Goal: Learn about a topic

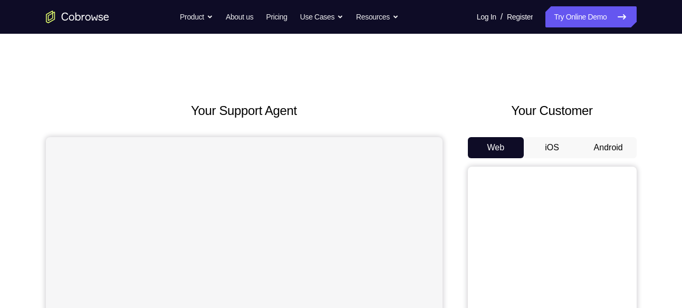
scroll to position [43, 0]
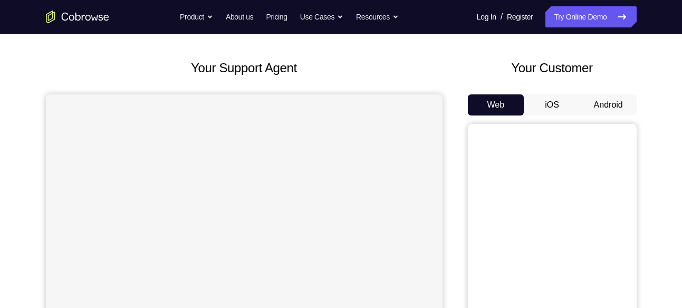
click at [598, 100] on button "Android" at bounding box center [608, 104] width 56 height 21
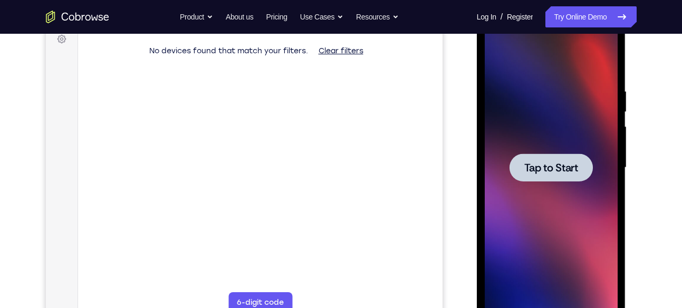
scroll to position [0, 0]
click at [547, 163] on span "Tap to Start" at bounding box center [551, 167] width 54 height 11
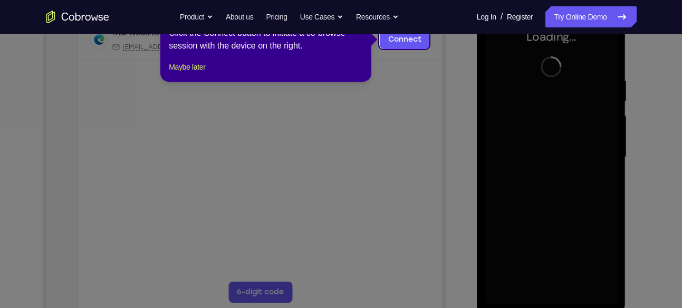
scroll to position [172, 0]
click at [435, 64] on icon at bounding box center [345, 154] width 690 height 308
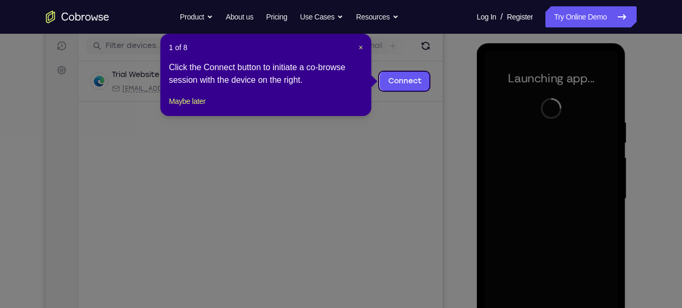
scroll to position [127, 0]
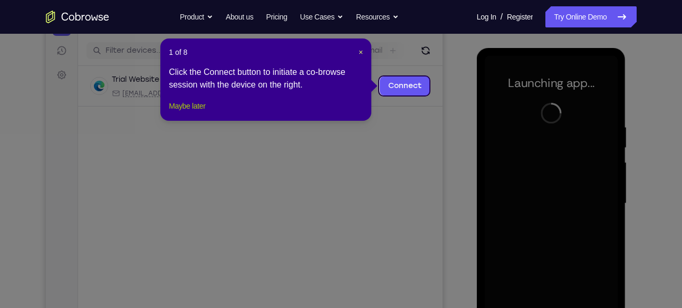
click at [201, 112] on button "Maybe later" at bounding box center [187, 106] width 36 height 13
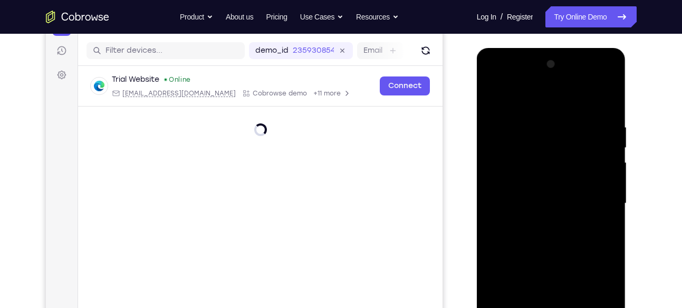
scroll to position [215, 0]
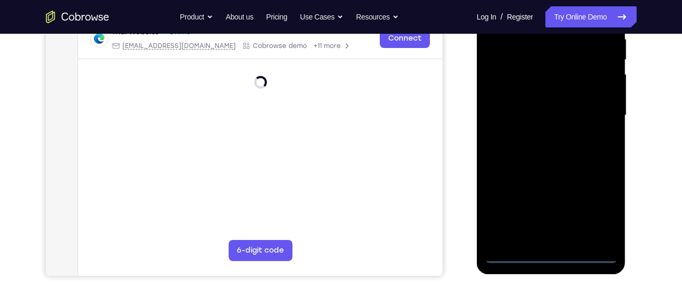
click at [548, 255] on div at bounding box center [551, 115] width 133 height 295
click at [600, 206] on div at bounding box center [551, 115] width 133 height 295
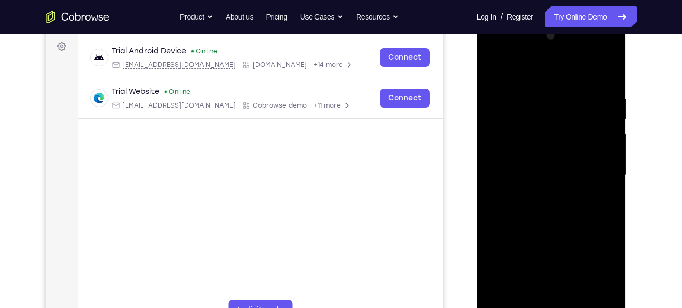
scroll to position [156, 0]
click at [494, 52] on div at bounding box center [551, 174] width 133 height 295
click at [594, 165] on div at bounding box center [551, 174] width 133 height 295
click at [596, 167] on div at bounding box center [551, 174] width 133 height 295
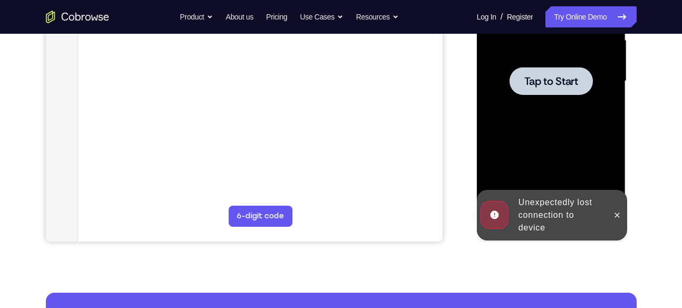
click at [546, 110] on div at bounding box center [551, 81] width 133 height 295
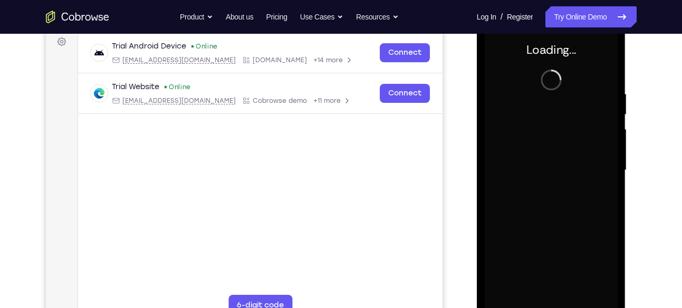
scroll to position [160, 0]
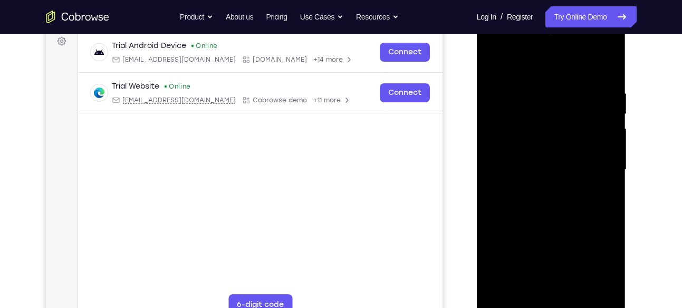
click at [645, 81] on div "Your Support Agent Your Customer Web iOS Android Next Steps We’d be happy to gi…" at bounding box center [341, 220] width 675 height 695
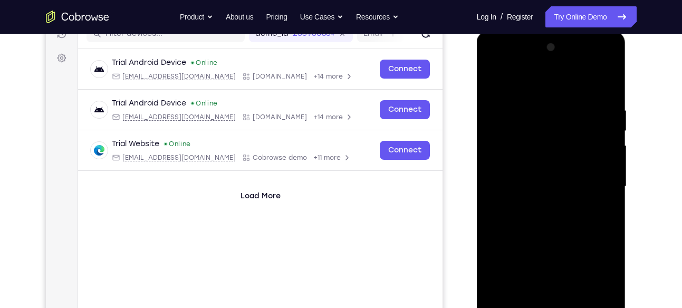
scroll to position [143, 0]
click at [608, 63] on div at bounding box center [551, 187] width 133 height 295
click at [492, 65] on div at bounding box center [551, 187] width 133 height 295
click at [493, 61] on div at bounding box center [551, 187] width 133 height 295
click at [508, 50] on div at bounding box center [551, 187] width 133 height 295
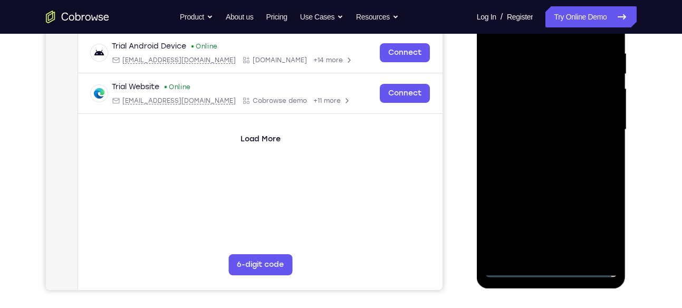
scroll to position [225, 0]
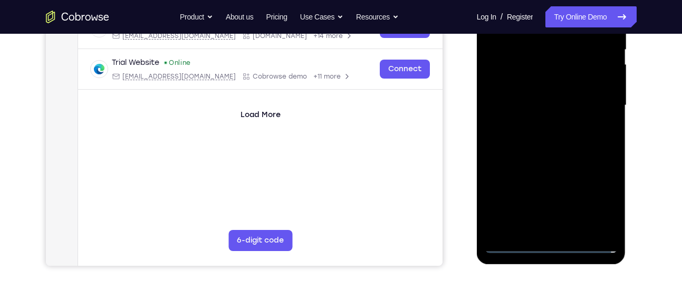
click at [507, 245] on div at bounding box center [551, 105] width 133 height 295
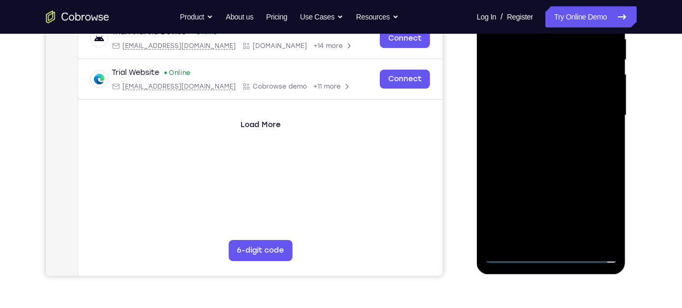
scroll to position [215, 0]
click at [598, 205] on div at bounding box center [551, 114] width 133 height 295
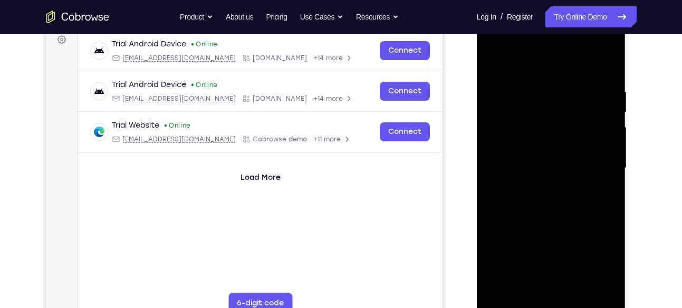
scroll to position [162, 0]
click at [495, 47] on div at bounding box center [551, 167] width 133 height 295
click at [600, 163] on div at bounding box center [551, 167] width 133 height 295
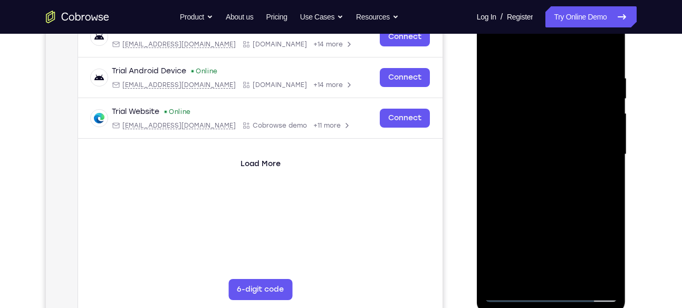
scroll to position [177, 0]
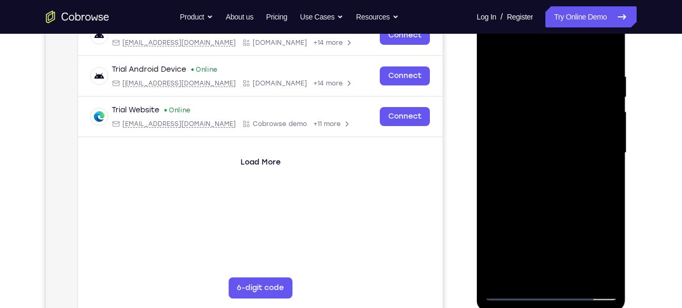
click at [537, 172] on div at bounding box center [551, 152] width 133 height 295
click at [542, 131] on div at bounding box center [551, 152] width 133 height 295
click at [543, 141] on div at bounding box center [551, 152] width 133 height 295
click at [492, 142] on div at bounding box center [551, 152] width 133 height 295
drag, startPoint x: 600, startPoint y: 119, endPoint x: 600, endPoint y: 85, distance: 33.8
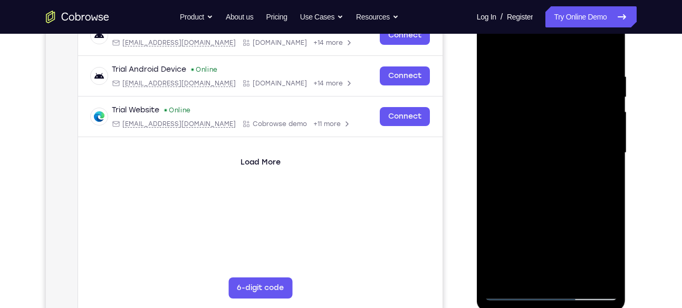
click at [600, 85] on div at bounding box center [551, 152] width 133 height 295
click at [606, 268] on div at bounding box center [551, 152] width 133 height 295
click at [532, 146] on div at bounding box center [551, 152] width 133 height 295
click at [537, 223] on div at bounding box center [551, 152] width 133 height 295
click at [548, 129] on div at bounding box center [551, 152] width 133 height 295
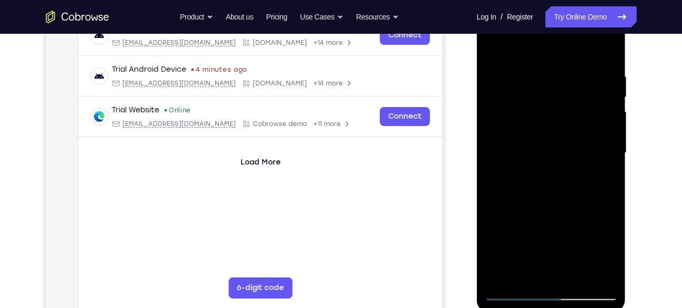
click at [530, 146] on div at bounding box center [551, 152] width 133 height 295
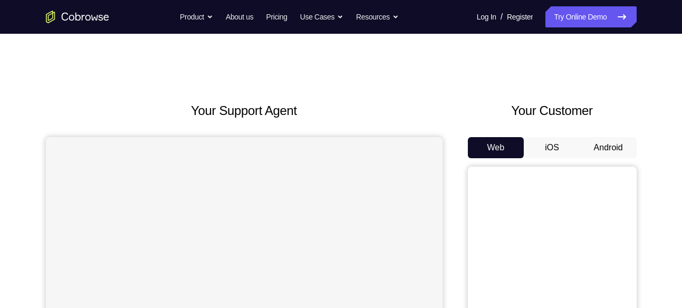
click at [620, 151] on button "Android" at bounding box center [608, 147] width 56 height 21
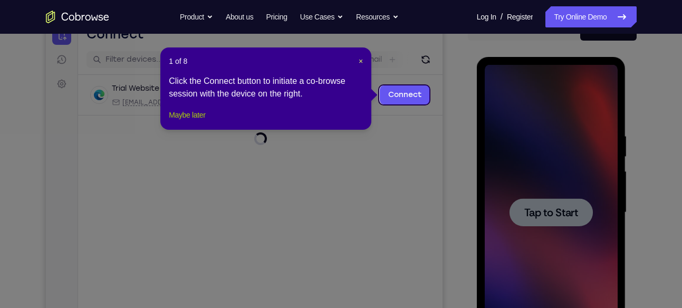
click at [194, 121] on button "Maybe later" at bounding box center [187, 115] width 36 height 13
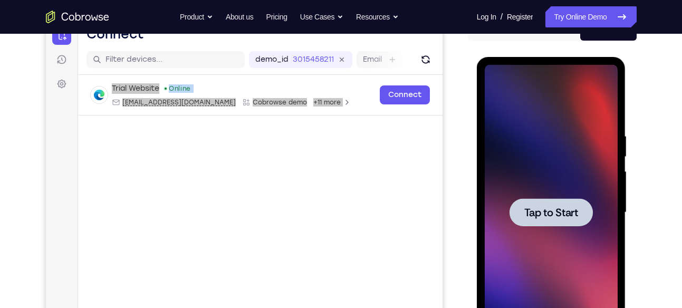
click at [577, 212] on span "Tap to Start" at bounding box center [551, 212] width 54 height 11
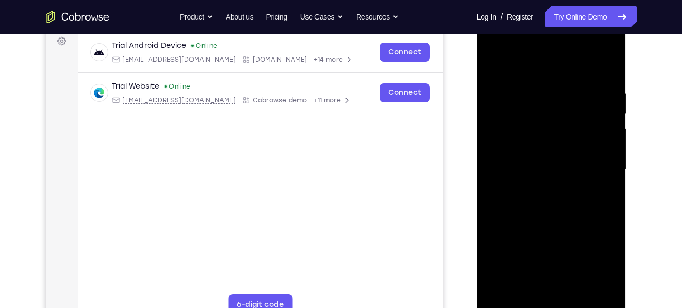
scroll to position [193, 0]
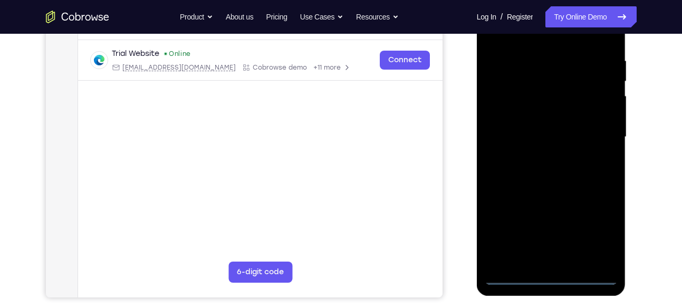
click at [561, 280] on div at bounding box center [551, 136] width 133 height 295
click at [553, 275] on div at bounding box center [551, 136] width 133 height 295
click at [595, 233] on div at bounding box center [551, 136] width 133 height 295
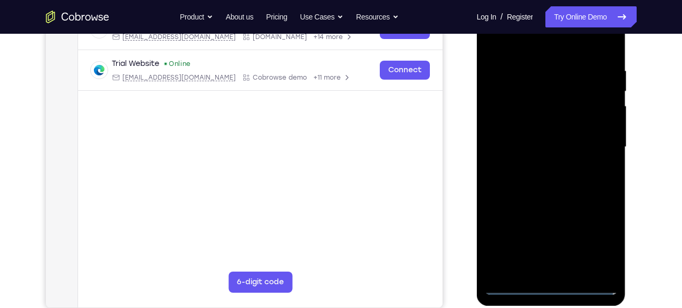
scroll to position [153, 0]
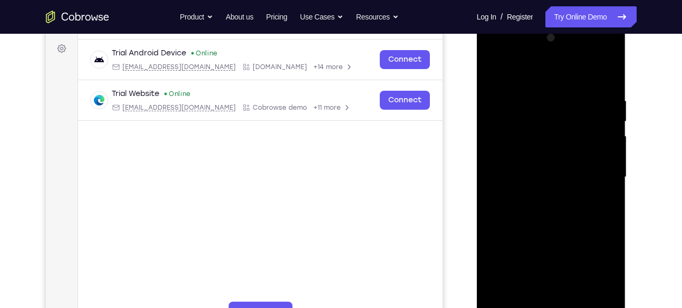
click at [496, 54] on div at bounding box center [551, 177] width 133 height 295
click at [596, 170] on div at bounding box center [551, 177] width 133 height 295
click at [542, 196] on div at bounding box center [551, 177] width 133 height 295
click at [531, 166] on div at bounding box center [551, 177] width 133 height 295
click at [518, 152] on div at bounding box center [551, 177] width 133 height 295
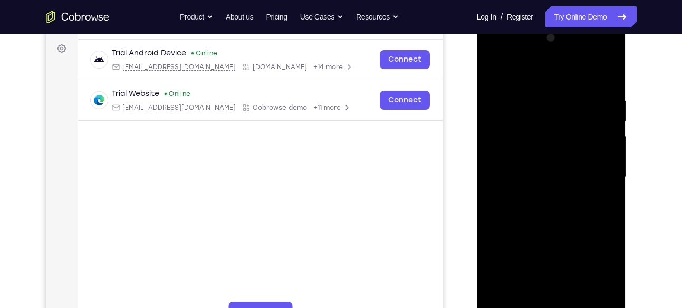
click at [566, 176] on div at bounding box center [551, 177] width 133 height 295
click at [547, 221] on div at bounding box center [551, 177] width 133 height 295
click at [578, 299] on div at bounding box center [551, 177] width 133 height 295
click at [552, 230] on div at bounding box center [551, 177] width 133 height 295
click at [543, 201] on div at bounding box center [551, 177] width 133 height 295
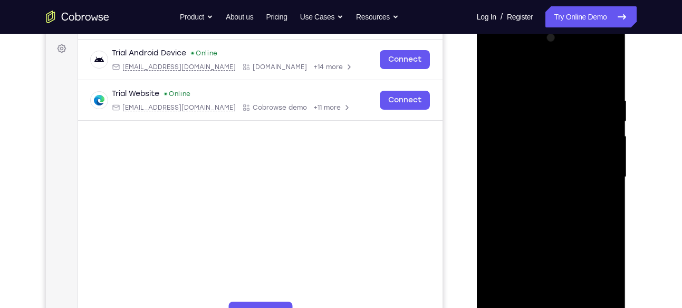
click at [550, 201] on div at bounding box center [551, 177] width 133 height 295
click at [546, 202] on div at bounding box center [551, 177] width 133 height 295
click at [547, 204] on div at bounding box center [551, 177] width 133 height 295
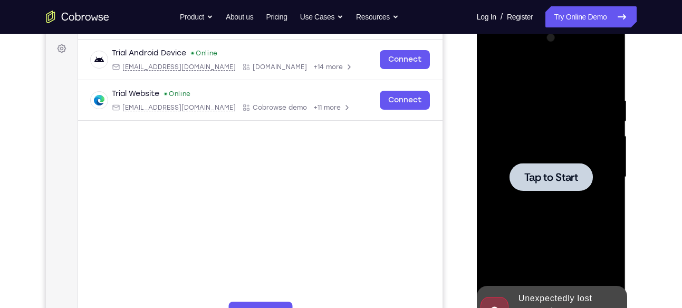
click at [547, 204] on div at bounding box center [551, 177] width 133 height 295
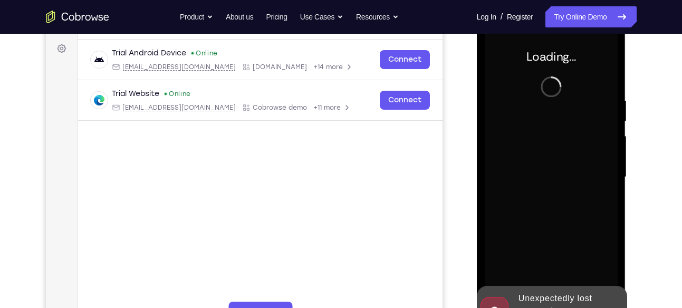
click at [547, 204] on div at bounding box center [551, 177] width 133 height 295
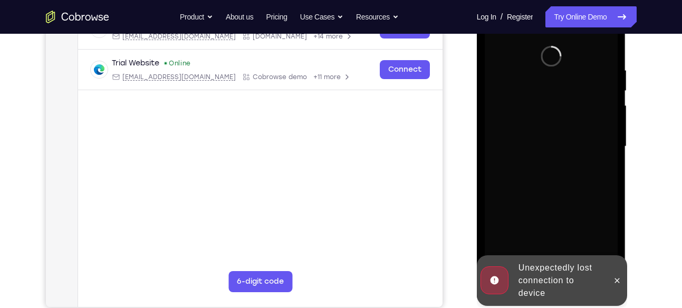
scroll to position [186, 0]
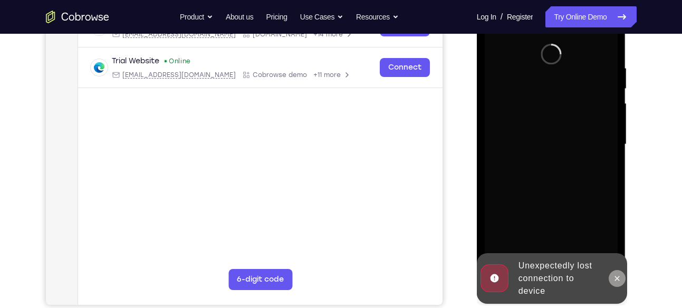
click at [620, 274] on icon at bounding box center [617, 278] width 8 height 8
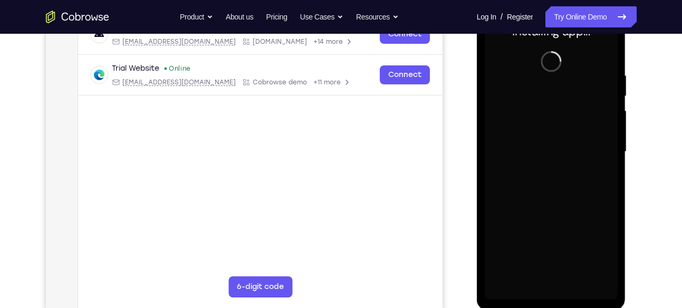
scroll to position [178, 0]
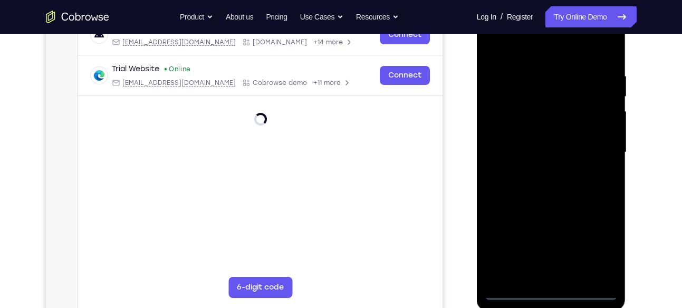
click at [563, 294] on div at bounding box center [551, 152] width 133 height 295
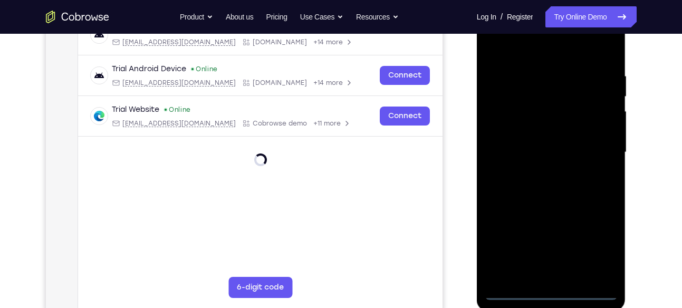
click at [596, 240] on div at bounding box center [551, 152] width 133 height 295
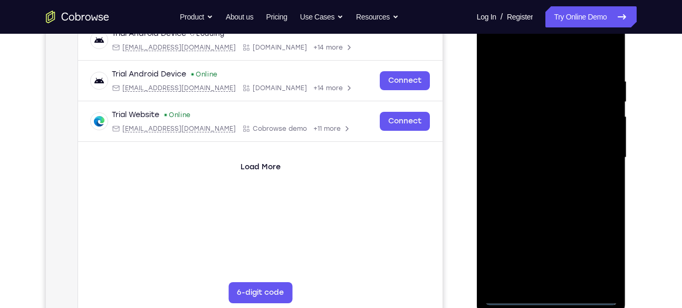
scroll to position [172, 0]
click at [596, 245] on div at bounding box center [551, 158] width 133 height 295
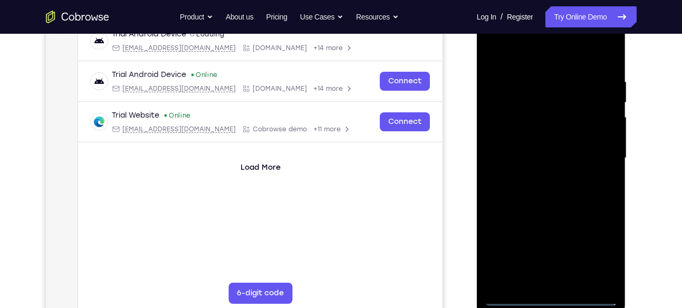
click at [596, 245] on div at bounding box center [551, 158] width 133 height 295
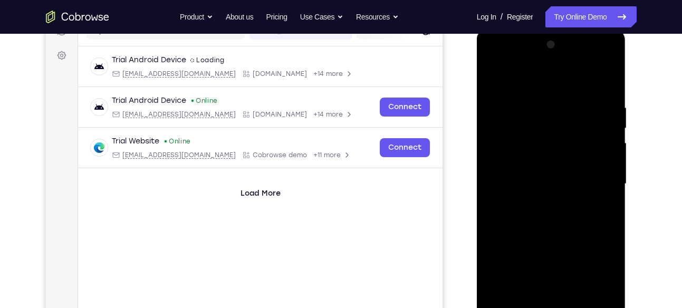
scroll to position [162, 0]
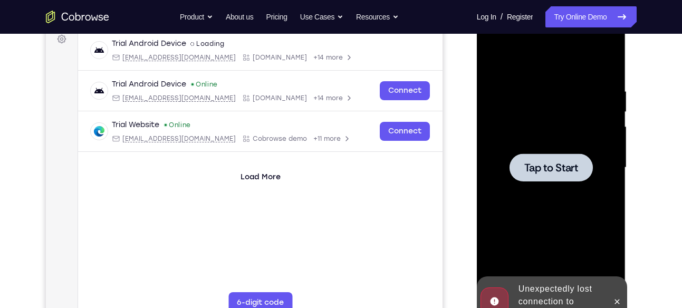
click at [565, 175] on div at bounding box center [550, 167] width 83 height 28
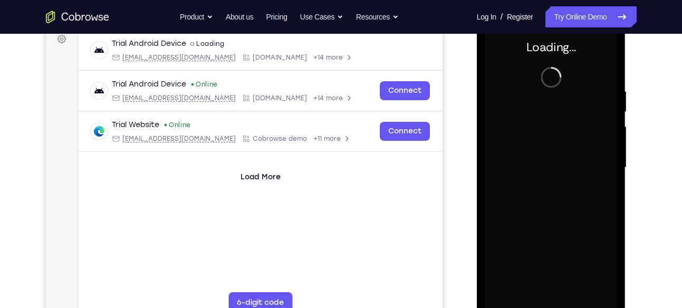
click at [619, 298] on div "Loading..." at bounding box center [551, 169] width 149 height 314
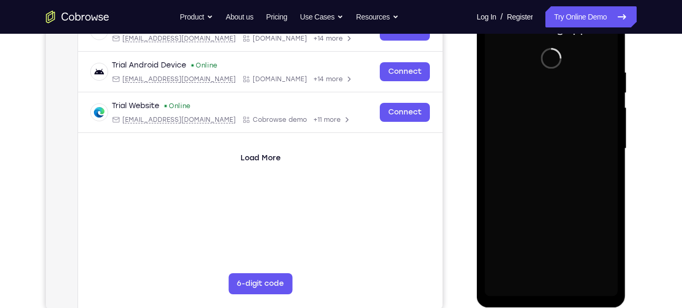
scroll to position [181, 0]
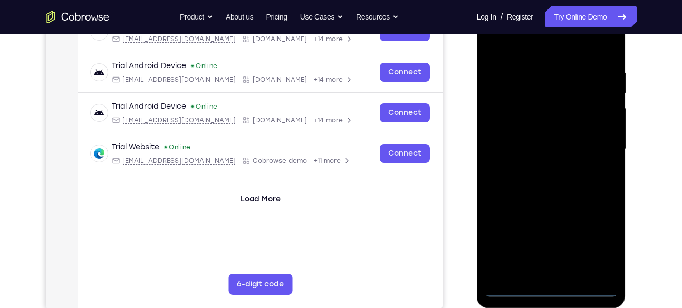
click at [553, 293] on div at bounding box center [551, 149] width 133 height 295
click at [600, 241] on div at bounding box center [551, 149] width 133 height 295
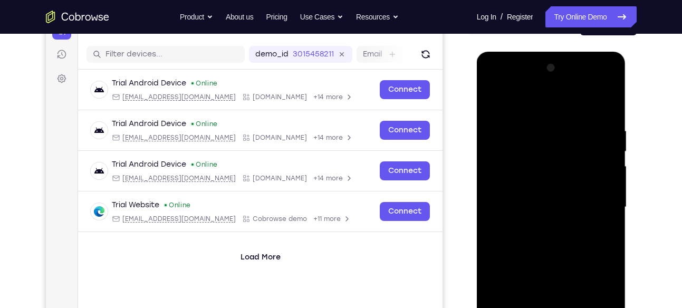
click at [504, 79] on div at bounding box center [551, 207] width 133 height 295
click at [593, 202] on div at bounding box center [551, 207] width 133 height 295
click at [543, 229] on div at bounding box center [551, 207] width 133 height 295
click at [528, 194] on div at bounding box center [551, 207] width 133 height 295
click at [511, 185] on div at bounding box center [551, 207] width 133 height 295
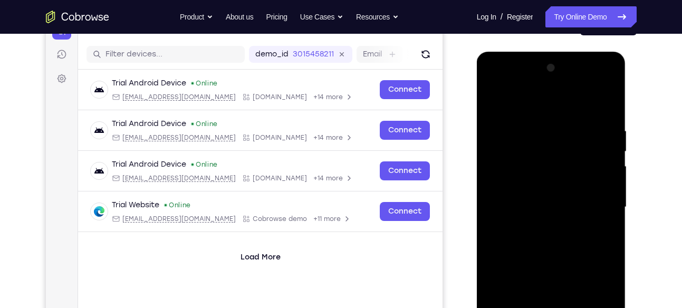
click at [522, 204] on div at bounding box center [551, 207] width 133 height 295
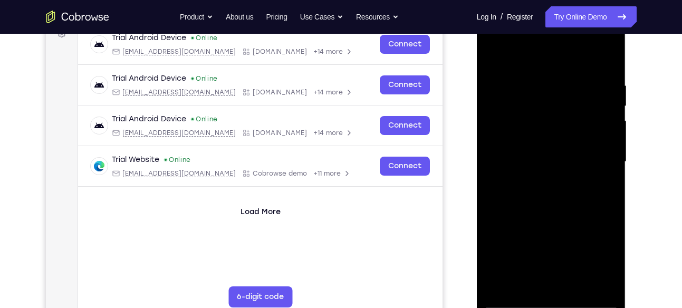
scroll to position [170, 0]
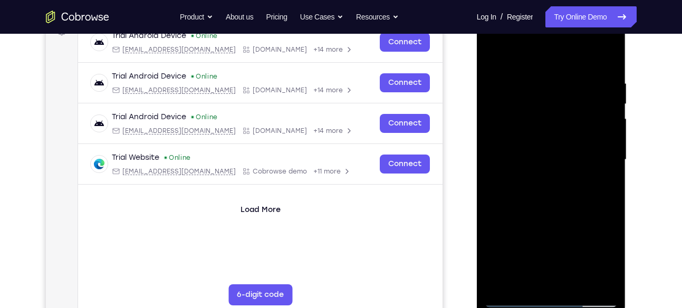
click at [573, 285] on div at bounding box center [551, 159] width 133 height 295
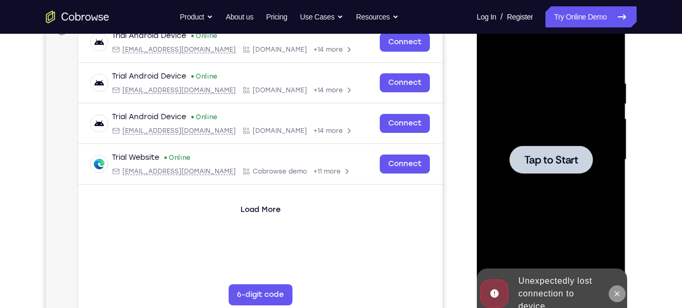
click at [614, 294] on icon at bounding box center [617, 293] width 8 height 8
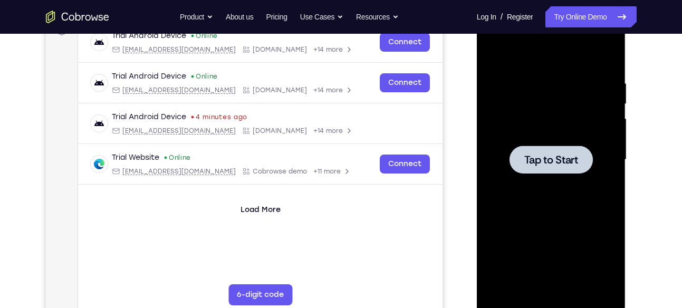
click at [530, 158] on span "Tap to Start" at bounding box center [551, 159] width 54 height 11
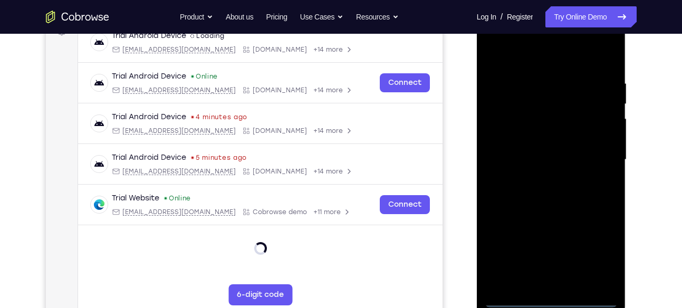
click at [555, 299] on div at bounding box center [551, 159] width 133 height 295
click at [600, 258] on div at bounding box center [551, 159] width 133 height 295
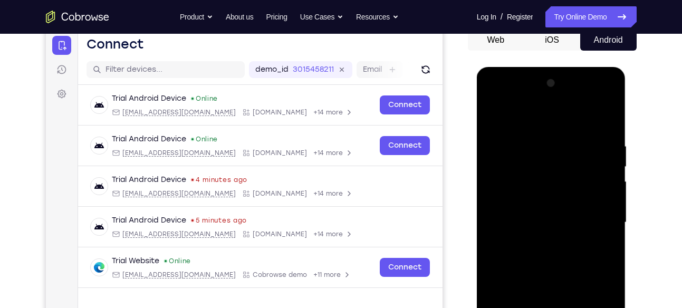
click at [501, 96] on div at bounding box center [551, 222] width 133 height 295
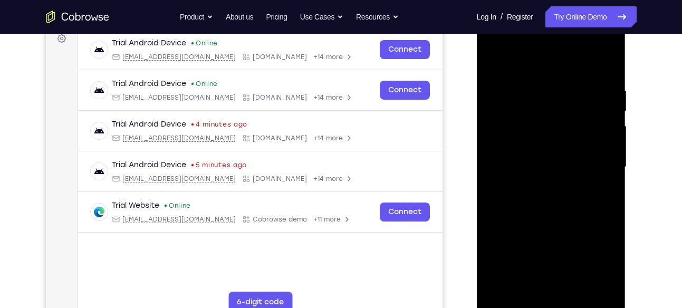
scroll to position [163, 0]
click at [595, 164] on div at bounding box center [551, 166] width 133 height 295
click at [535, 186] on div at bounding box center [551, 166] width 133 height 295
click at [530, 155] on div at bounding box center [551, 166] width 133 height 295
click at [516, 144] on div at bounding box center [551, 166] width 133 height 295
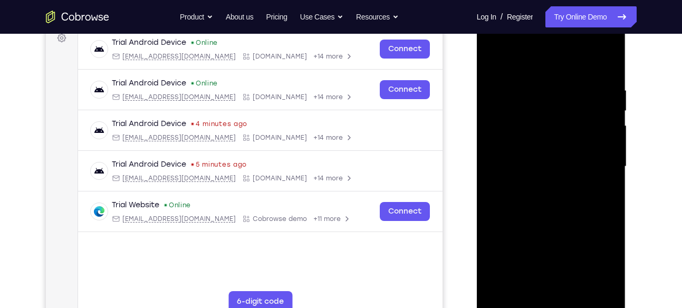
click at [579, 163] on div at bounding box center [551, 166] width 133 height 295
click at [549, 202] on div at bounding box center [551, 166] width 133 height 295
click at [556, 197] on div at bounding box center [551, 166] width 133 height 295
click at [575, 290] on div at bounding box center [551, 166] width 133 height 295
click at [547, 218] on div at bounding box center [551, 166] width 133 height 295
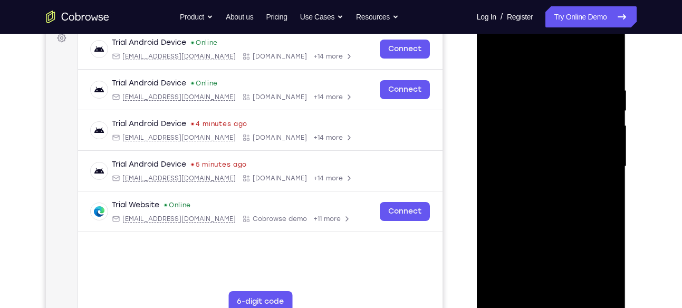
click at [540, 194] on div at bounding box center [551, 166] width 133 height 295
click at [494, 62] on div at bounding box center [551, 166] width 133 height 295
click at [529, 238] on div at bounding box center [551, 166] width 133 height 295
click at [605, 191] on div at bounding box center [551, 166] width 133 height 295
click at [599, 192] on div at bounding box center [551, 166] width 133 height 295
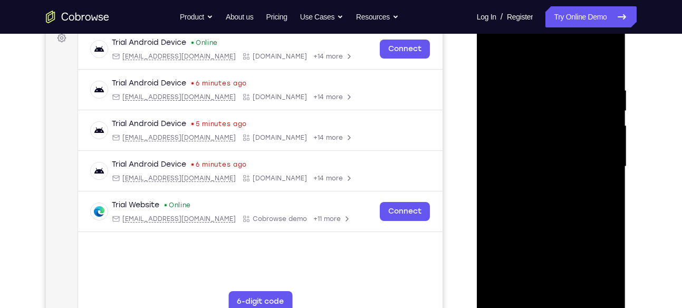
click at [607, 188] on div at bounding box center [551, 166] width 133 height 295
click at [601, 195] on div at bounding box center [551, 166] width 133 height 295
click at [605, 267] on div at bounding box center [551, 166] width 133 height 295
click at [497, 247] on div at bounding box center [551, 166] width 133 height 295
click at [600, 192] on div at bounding box center [551, 166] width 133 height 295
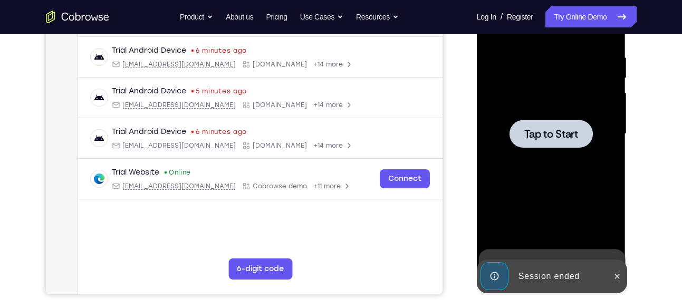
scroll to position [197, 0]
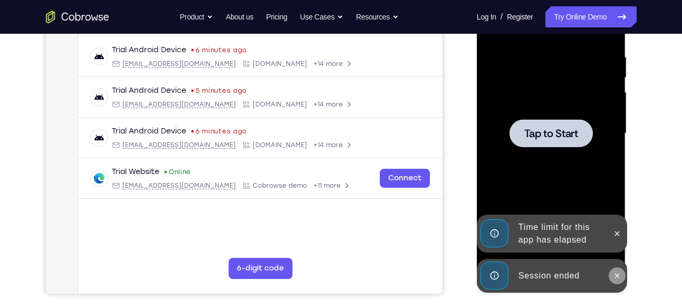
click at [620, 268] on button at bounding box center [616, 275] width 17 height 17
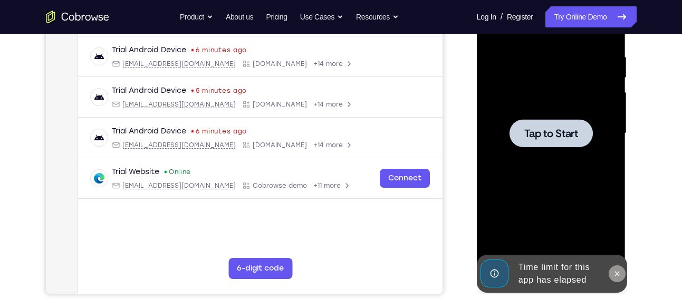
click at [614, 273] on icon at bounding box center [617, 273] width 8 height 8
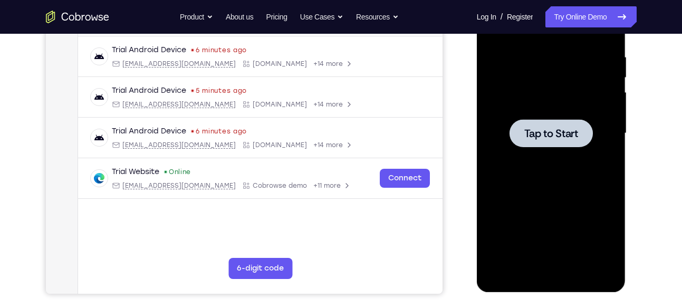
click at [559, 136] on span "Tap to Start" at bounding box center [551, 133] width 54 height 11
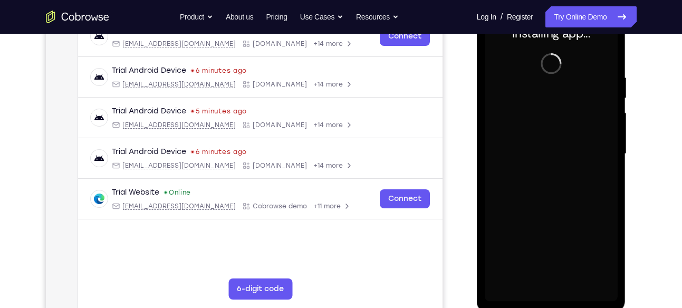
scroll to position [176, 0]
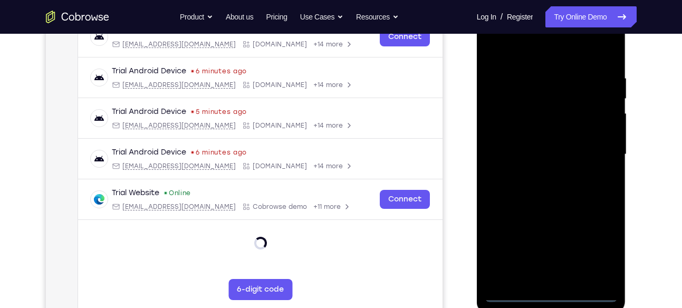
click at [559, 289] on div at bounding box center [551, 154] width 133 height 295
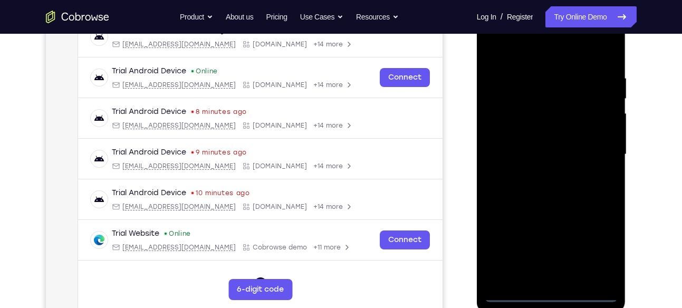
click at [559, 289] on div at bounding box center [551, 154] width 133 height 295
click at [554, 292] on div at bounding box center [551, 154] width 133 height 295
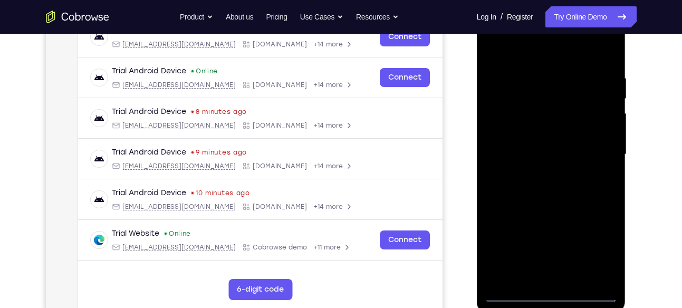
click at [554, 292] on div at bounding box center [551, 154] width 133 height 295
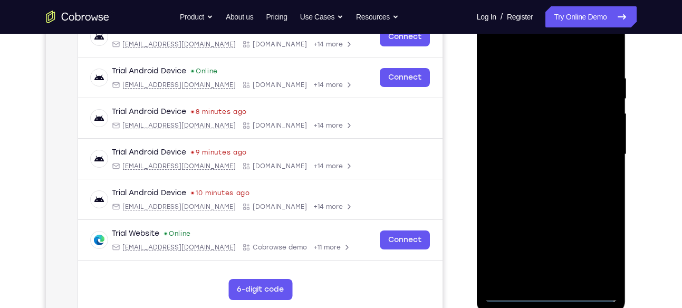
click at [554, 292] on div at bounding box center [551, 154] width 133 height 295
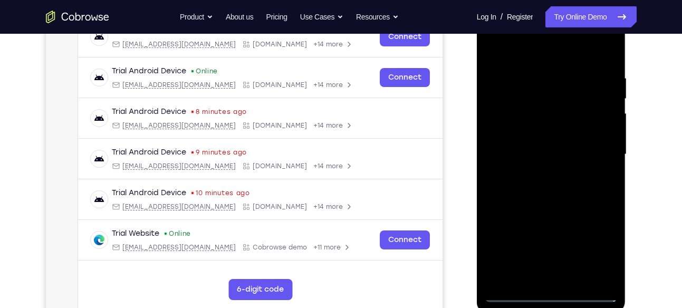
click at [554, 292] on div at bounding box center [551, 154] width 133 height 295
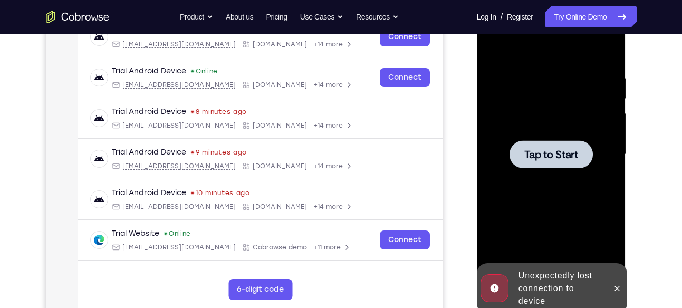
click at [554, 292] on div at bounding box center [551, 154] width 133 height 295
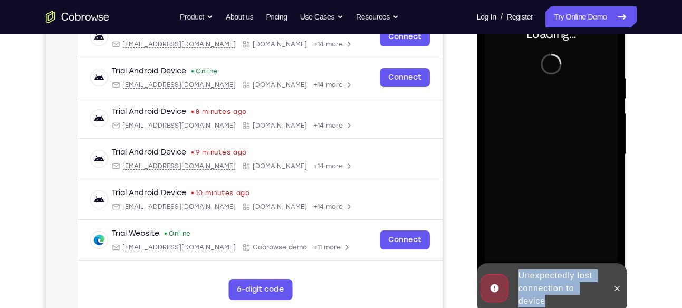
click at [554, 292] on div "Unexpectedly lost connection to device" at bounding box center [560, 288] width 92 height 46
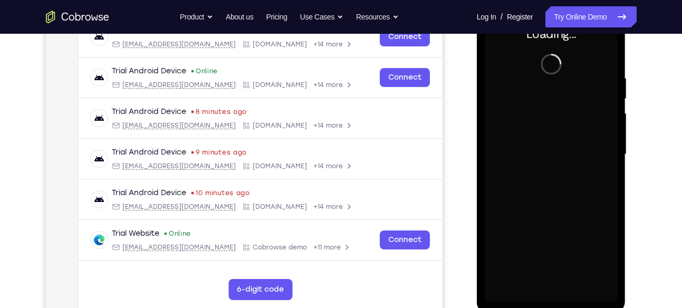
drag, startPoint x: 78, startPoint y: 293, endPoint x: 654, endPoint y: 268, distance: 576.9
click at [654, 268] on div "Your Support Agent Your Customer Web iOS Android Next Steps We’d be happy to gi…" at bounding box center [341, 205] width 675 height 695
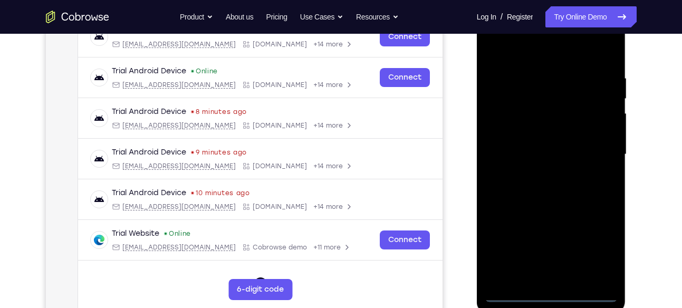
click at [551, 293] on div at bounding box center [551, 154] width 133 height 295
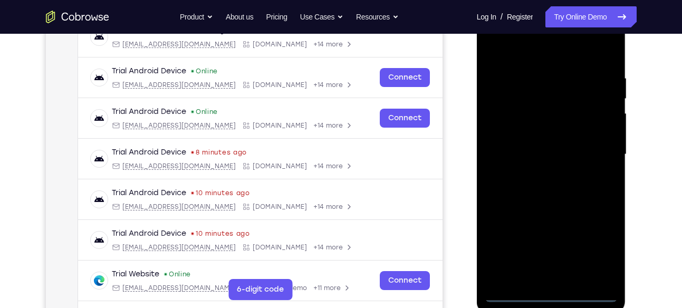
click at [551, 294] on div at bounding box center [551, 154] width 133 height 295
click at [593, 250] on div at bounding box center [551, 154] width 133 height 295
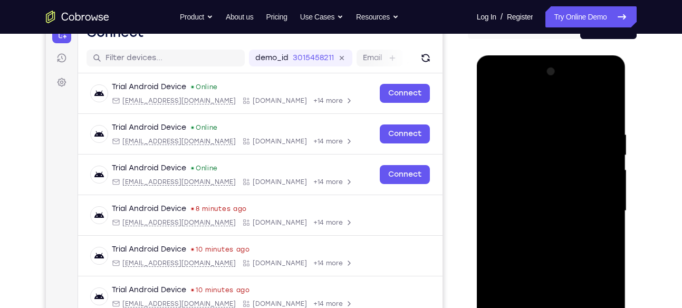
click at [494, 90] on div at bounding box center [551, 210] width 133 height 295
click at [594, 202] on div at bounding box center [551, 210] width 133 height 295
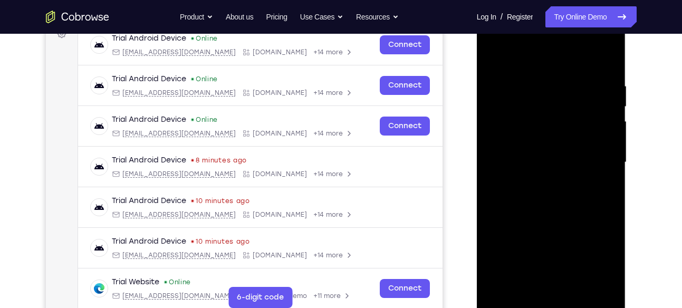
scroll to position [168, 0]
click at [535, 180] on div at bounding box center [551, 161] width 133 height 295
click at [522, 149] on div at bounding box center [551, 161] width 133 height 295
click at [513, 137] on div at bounding box center [551, 161] width 133 height 295
click at [534, 156] on div at bounding box center [551, 161] width 133 height 295
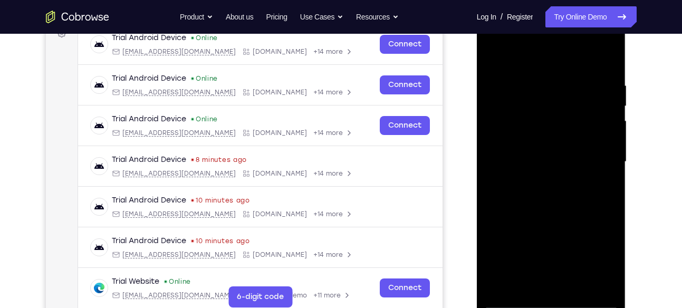
click at [543, 192] on div at bounding box center [551, 161] width 133 height 295
click at [541, 140] on div at bounding box center [551, 161] width 133 height 295
click at [492, 55] on div at bounding box center [551, 161] width 133 height 295
click at [539, 178] on div at bounding box center [551, 161] width 133 height 295
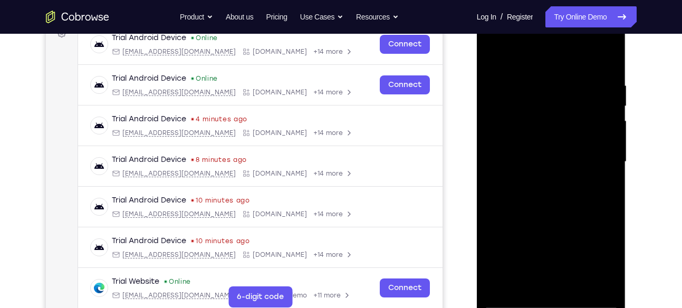
click at [543, 153] on div at bounding box center [551, 161] width 133 height 295
click at [510, 107] on div at bounding box center [551, 161] width 133 height 295
click at [509, 139] on div at bounding box center [551, 161] width 133 height 295
click at [611, 229] on div at bounding box center [551, 161] width 133 height 295
click at [585, 227] on div at bounding box center [551, 161] width 133 height 295
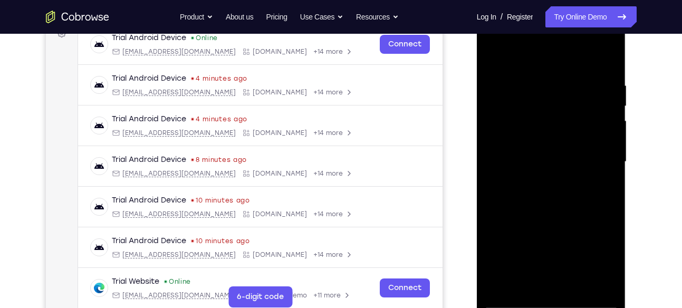
click at [539, 160] on div at bounding box center [551, 161] width 133 height 295
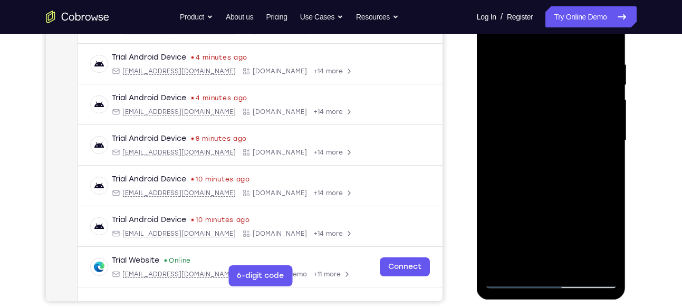
scroll to position [154, 0]
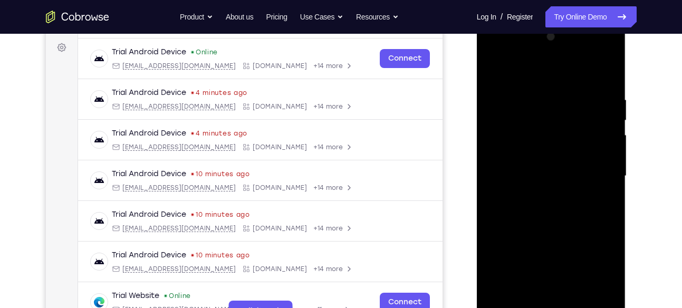
click at [581, 153] on div at bounding box center [551, 175] width 133 height 295
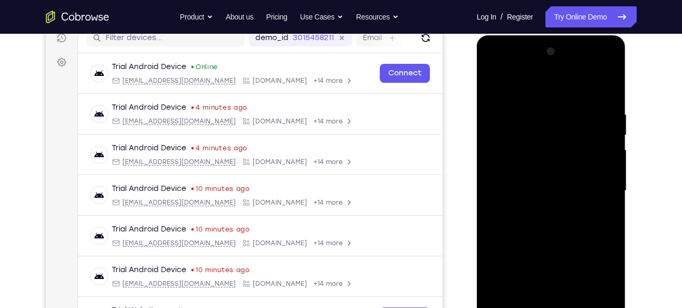
scroll to position [139, 0]
drag, startPoint x: 519, startPoint y: 91, endPoint x: 524, endPoint y: 7, distance: 83.9
click at [524, 36] on html "Online web based iOS Simulators and Android Emulators. Run iPhone, iPad, Mobile…" at bounding box center [552, 194] width 150 height 316
click at [494, 84] on div at bounding box center [551, 191] width 133 height 295
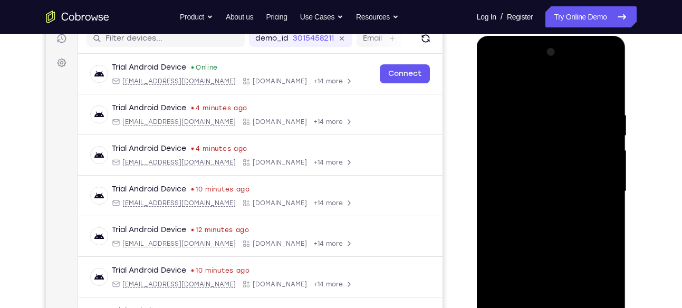
click at [538, 211] on div at bounding box center [551, 191] width 133 height 295
click at [524, 183] on div at bounding box center [551, 191] width 133 height 295
click at [531, 147] on div at bounding box center [551, 191] width 133 height 295
click at [511, 163] on div at bounding box center [551, 191] width 133 height 295
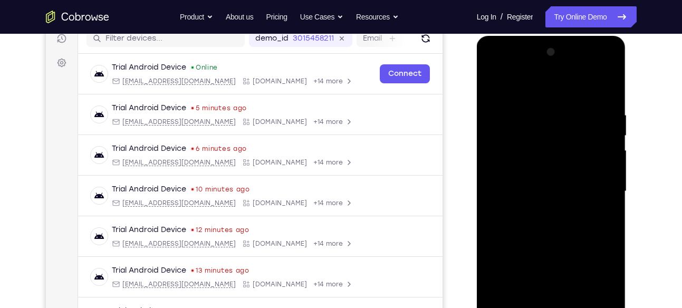
click at [572, 192] on div at bounding box center [551, 191] width 133 height 295
click at [545, 218] on div at bounding box center [551, 191] width 133 height 295
click at [605, 206] on div at bounding box center [551, 191] width 133 height 295
click at [507, 170] on div at bounding box center [551, 191] width 133 height 295
click at [556, 187] on div at bounding box center [551, 191] width 133 height 295
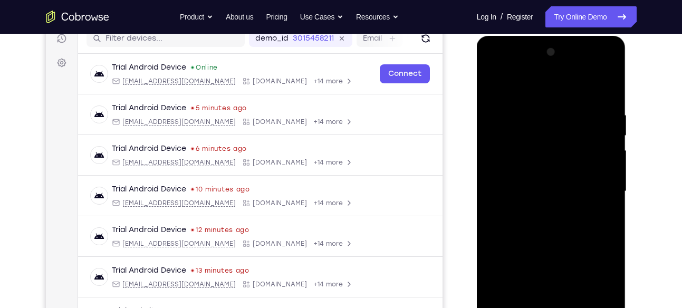
click at [506, 180] on div at bounding box center [551, 191] width 133 height 295
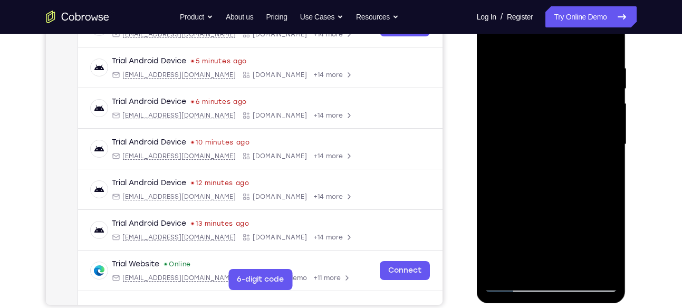
scroll to position [190, 0]
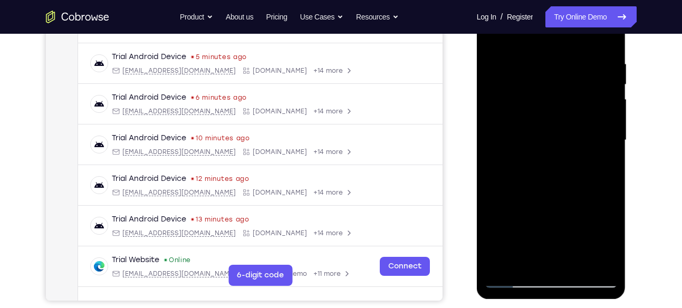
click at [533, 230] on div at bounding box center [551, 140] width 133 height 295
click at [523, 221] on div at bounding box center [551, 140] width 133 height 295
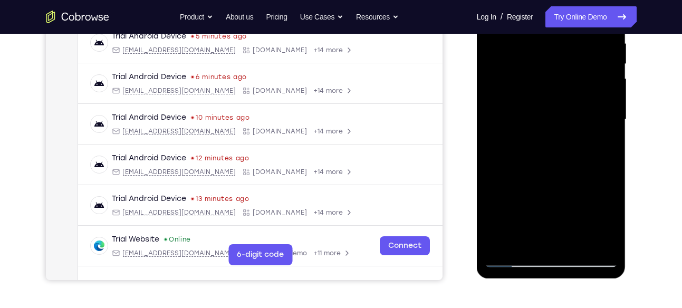
scroll to position [211, 0]
click at [544, 223] on div at bounding box center [551, 119] width 133 height 295
click at [548, 223] on div at bounding box center [551, 119] width 133 height 295
click at [556, 224] on div at bounding box center [551, 119] width 133 height 295
click at [539, 223] on div at bounding box center [551, 119] width 133 height 295
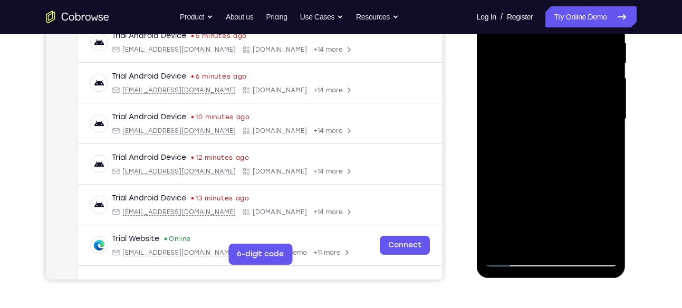
click at [586, 246] on div at bounding box center [551, 119] width 133 height 295
click at [537, 197] on div at bounding box center [551, 119] width 133 height 295
click at [535, 212] on div at bounding box center [551, 119] width 133 height 295
click at [530, 183] on div at bounding box center [551, 119] width 133 height 295
click at [533, 195] on div at bounding box center [551, 119] width 133 height 295
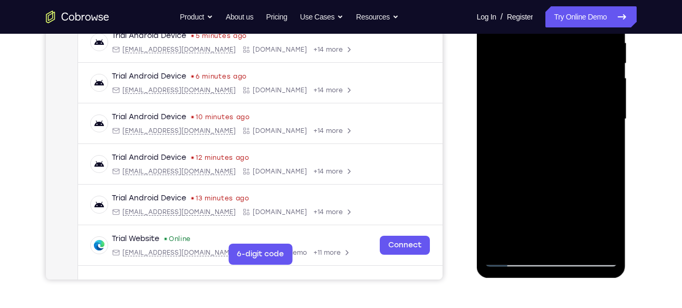
click at [537, 218] on div at bounding box center [551, 119] width 133 height 295
click at [591, 202] on div at bounding box center [551, 119] width 133 height 295
click at [589, 221] on div at bounding box center [551, 119] width 133 height 295
click at [518, 180] on div at bounding box center [551, 119] width 133 height 295
click at [517, 201] on div at bounding box center [551, 119] width 133 height 295
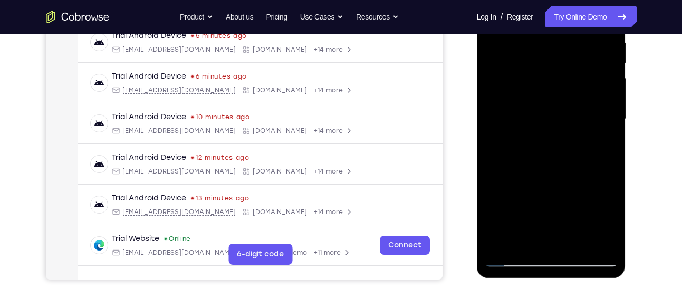
click at [572, 245] on div at bounding box center [551, 119] width 133 height 295
click at [518, 164] on div at bounding box center [551, 119] width 133 height 295
click at [523, 215] on div at bounding box center [551, 119] width 133 height 295
click at [542, 219] on div at bounding box center [551, 119] width 133 height 295
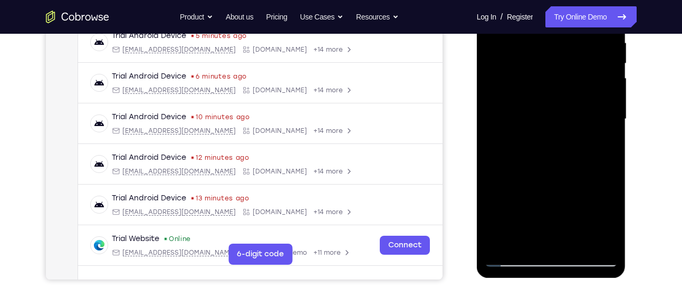
click at [582, 246] on div at bounding box center [551, 119] width 133 height 295
click at [567, 243] on div at bounding box center [551, 119] width 133 height 295
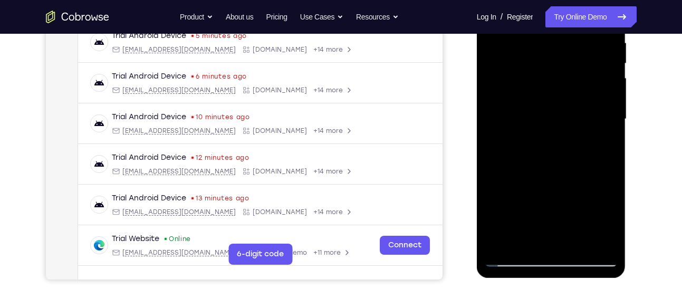
click at [567, 243] on div at bounding box center [551, 119] width 133 height 295
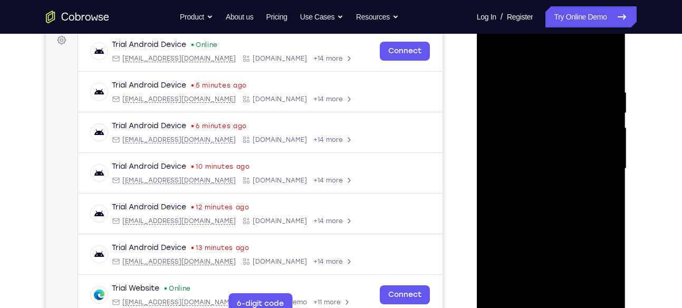
scroll to position [185, 0]
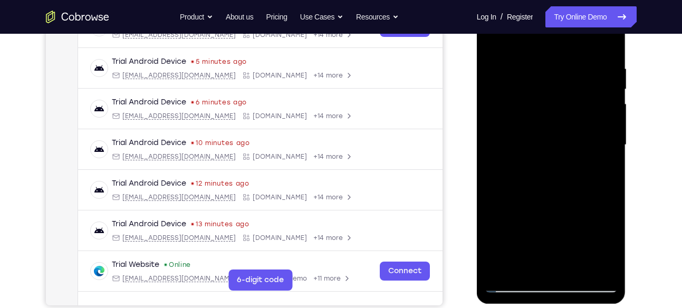
click at [519, 211] on div at bounding box center [551, 144] width 133 height 295
click at [518, 226] on div at bounding box center [551, 144] width 133 height 295
click at [528, 226] on div at bounding box center [551, 144] width 133 height 295
click at [534, 227] on div at bounding box center [551, 144] width 133 height 295
click at [517, 226] on div at bounding box center [551, 144] width 133 height 295
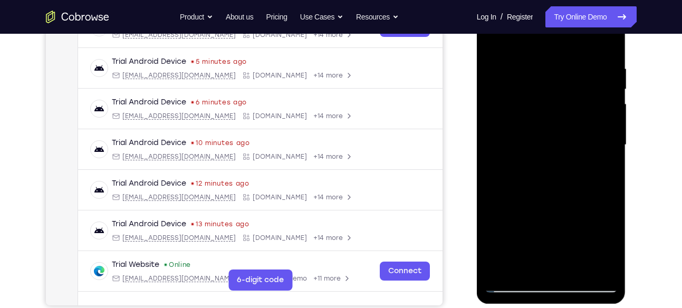
click at [516, 236] on div at bounding box center [551, 144] width 133 height 295
click at [516, 243] on div at bounding box center [551, 144] width 133 height 295
click at [515, 227] on div at bounding box center [551, 144] width 133 height 295
click at [536, 245] on div at bounding box center [551, 144] width 133 height 295
click at [594, 270] on div at bounding box center [551, 144] width 133 height 295
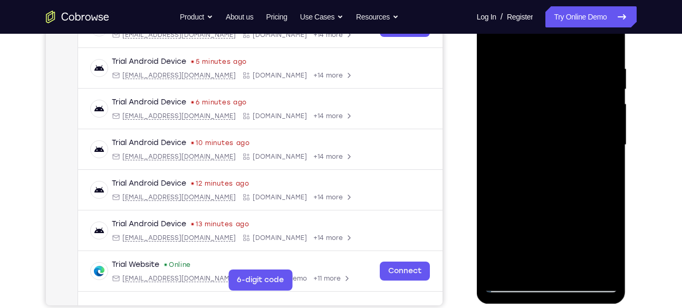
click at [588, 193] on div at bounding box center [551, 144] width 133 height 295
click at [569, 202] on div at bounding box center [551, 144] width 133 height 295
click at [542, 199] on div at bounding box center [551, 144] width 133 height 295
click at [568, 189] on div at bounding box center [551, 144] width 133 height 295
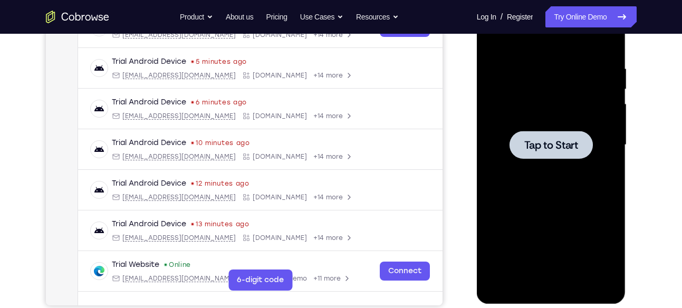
click at [556, 136] on div at bounding box center [550, 145] width 83 height 28
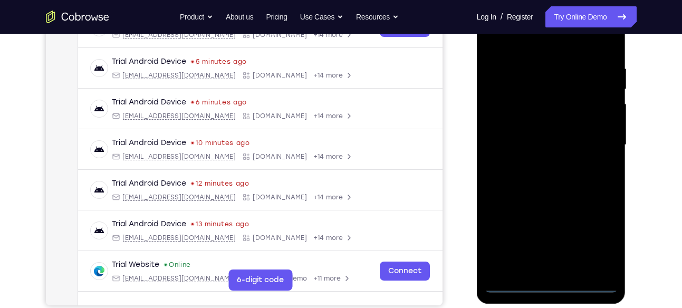
click at [550, 282] on div at bounding box center [551, 144] width 133 height 295
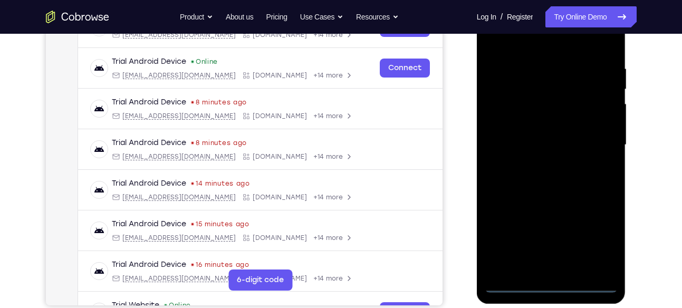
click at [594, 244] on div at bounding box center [551, 144] width 133 height 295
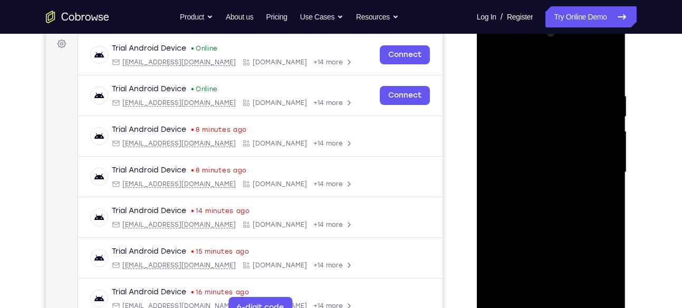
scroll to position [157, 0]
click at [494, 43] on div at bounding box center [551, 172] width 133 height 295
click at [598, 171] on div at bounding box center [551, 172] width 133 height 295
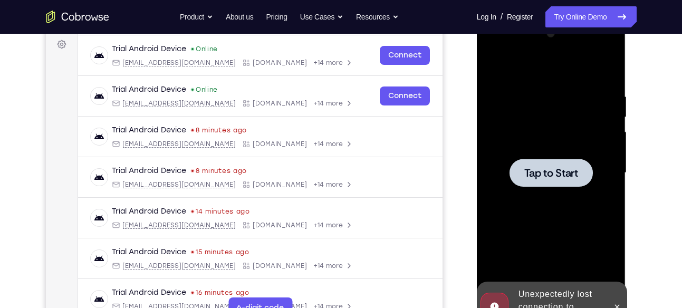
click at [579, 171] on div at bounding box center [550, 173] width 83 height 28
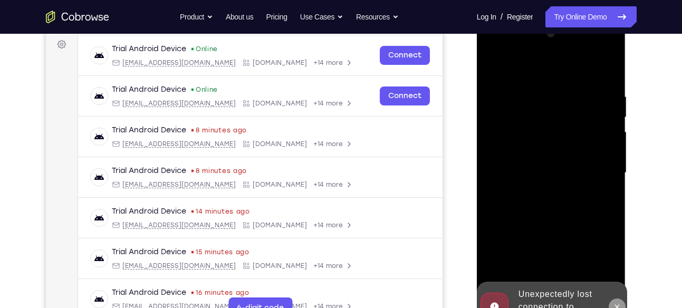
click at [617, 303] on icon at bounding box center [617, 307] width 8 height 8
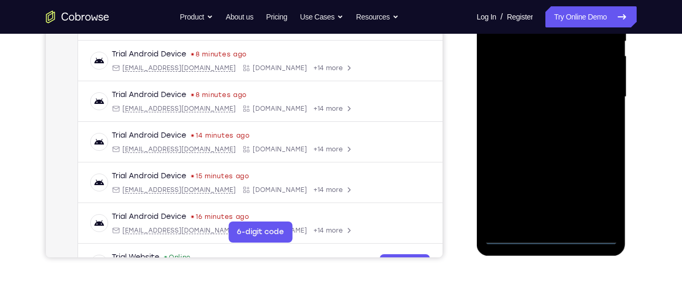
scroll to position [234, 0]
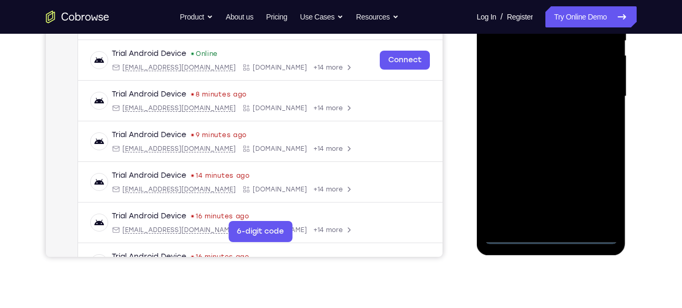
click at [555, 239] on div at bounding box center [551, 96] width 133 height 295
click at [596, 189] on div at bounding box center [551, 96] width 133 height 295
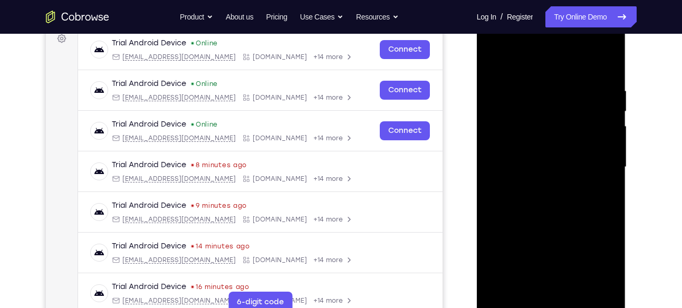
scroll to position [162, 0]
click at [499, 43] on div at bounding box center [551, 167] width 133 height 295
click at [598, 162] on div at bounding box center [551, 167] width 133 height 295
click at [538, 186] on div at bounding box center [551, 167] width 133 height 295
click at [526, 151] on div at bounding box center [551, 167] width 133 height 295
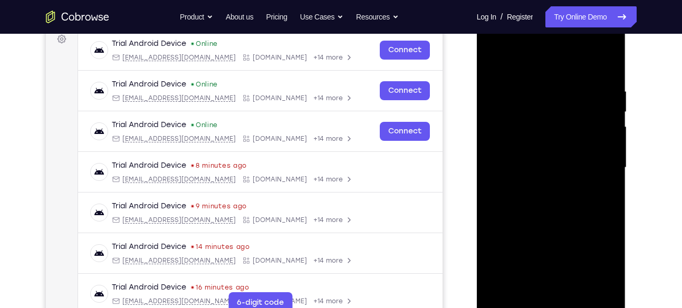
click at [504, 148] on div at bounding box center [551, 167] width 133 height 295
click at [604, 145] on div at bounding box center [551, 167] width 133 height 295
click at [563, 163] on div at bounding box center [551, 167] width 133 height 295
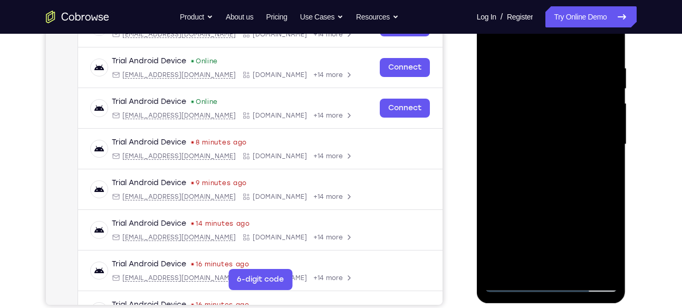
scroll to position [185, 0]
click at [506, 284] on div at bounding box center [551, 144] width 133 height 295
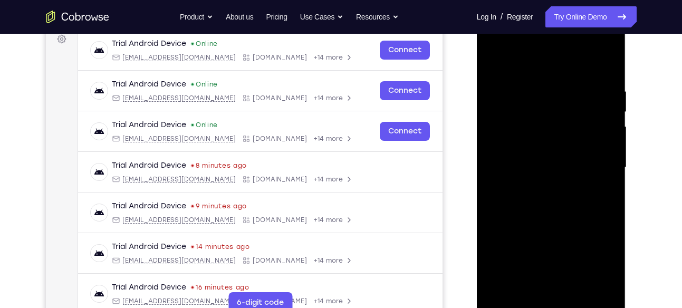
scroll to position [161, 0]
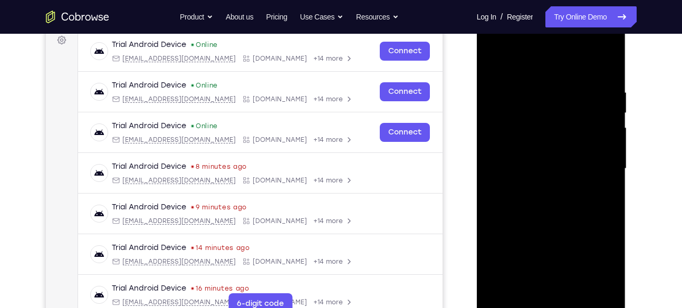
click at [557, 44] on div at bounding box center [551, 168] width 133 height 295
click at [528, 57] on div at bounding box center [551, 168] width 133 height 295
click at [519, 176] on div at bounding box center [551, 168] width 133 height 295
click at [510, 158] on div at bounding box center [551, 168] width 133 height 295
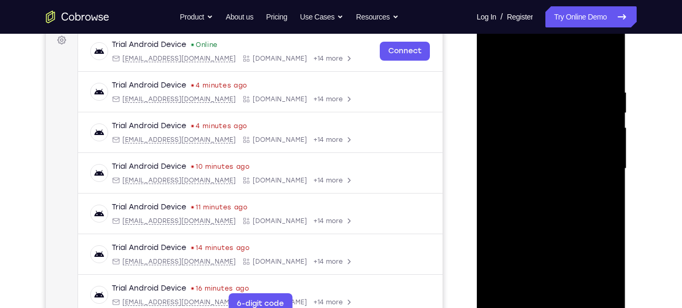
click at [559, 180] on div at bounding box center [551, 168] width 133 height 295
click at [556, 193] on div at bounding box center [551, 168] width 133 height 295
click at [594, 49] on div at bounding box center [551, 168] width 133 height 295
click at [513, 44] on div at bounding box center [551, 168] width 133 height 295
click at [596, 159] on div at bounding box center [551, 168] width 133 height 295
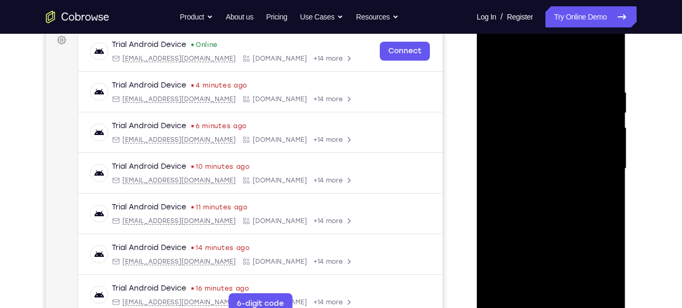
click at [539, 189] on div at bounding box center [551, 168] width 133 height 295
click at [523, 156] on div at bounding box center [551, 168] width 133 height 295
click at [517, 149] on div at bounding box center [551, 168] width 133 height 295
click at [546, 169] on div at bounding box center [551, 168] width 133 height 295
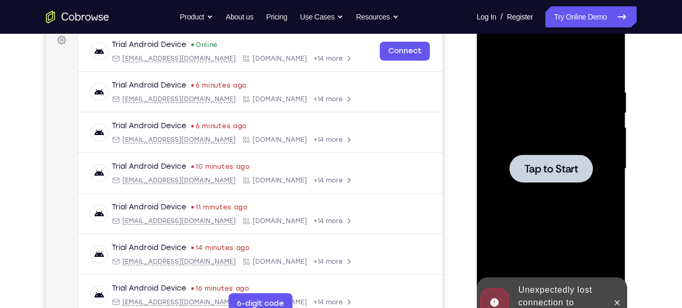
click at [546, 169] on span "Tap to Start" at bounding box center [551, 168] width 54 height 11
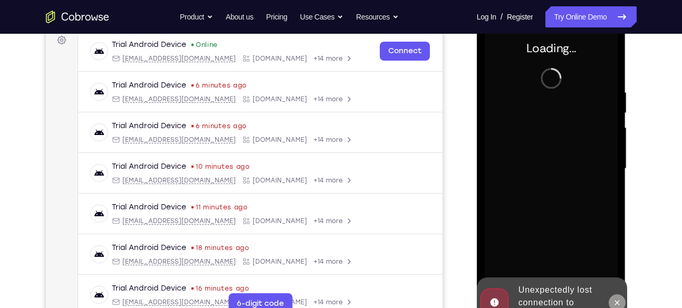
click at [618, 303] on icon at bounding box center [617, 302] width 5 height 5
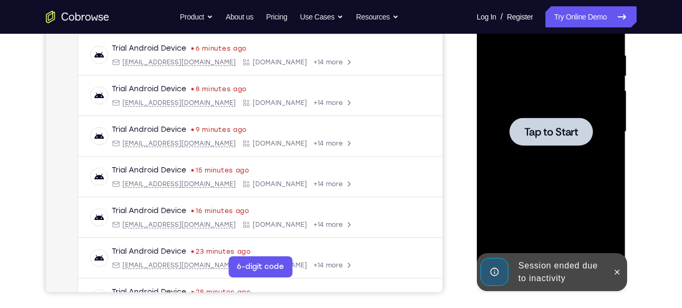
scroll to position [199, 0]
click at [613, 262] on div at bounding box center [616, 272] width 17 height 38
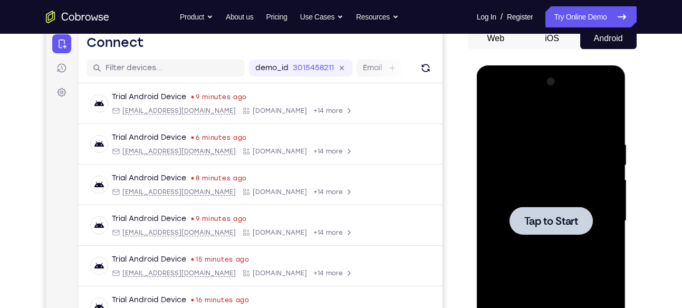
scroll to position [108, 0]
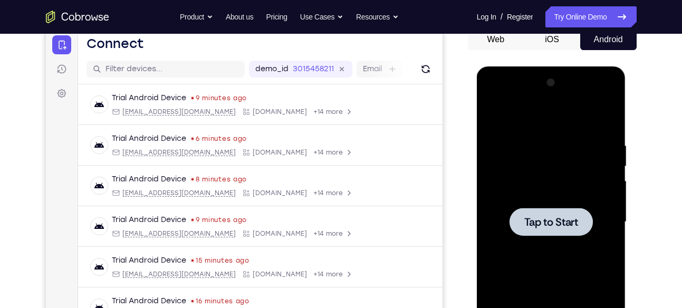
click at [550, 227] on span "Tap to Start" at bounding box center [551, 222] width 54 height 11
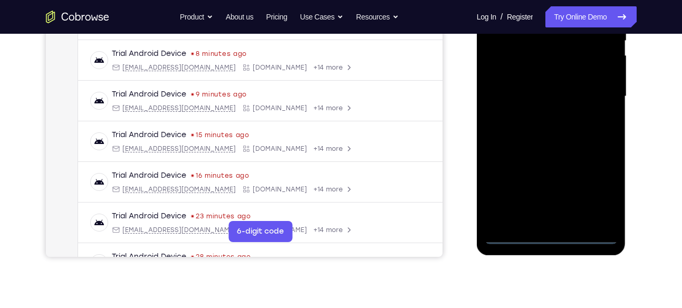
scroll to position [235, 0]
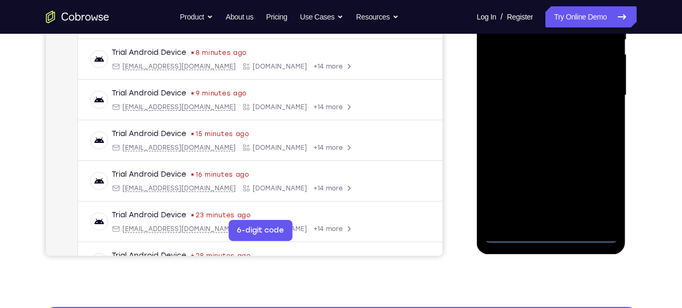
click at [551, 229] on div at bounding box center [551, 95] width 133 height 295
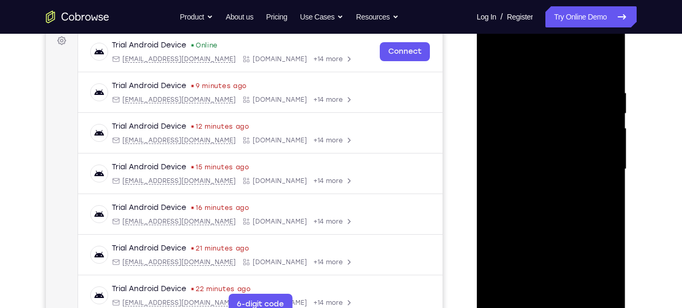
scroll to position [175, 0]
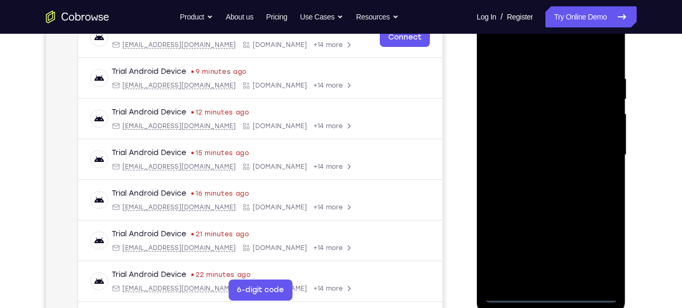
click at [551, 295] on div at bounding box center [551, 154] width 133 height 295
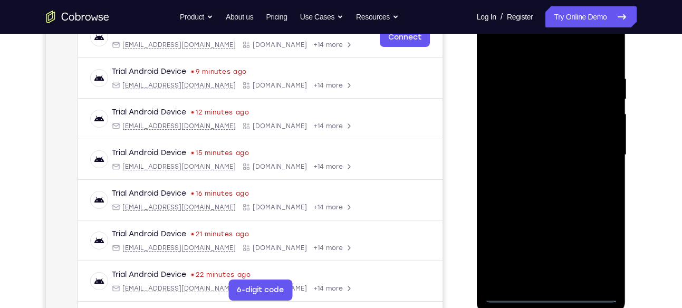
click at [551, 295] on div at bounding box center [551, 154] width 133 height 295
click at [597, 248] on div at bounding box center [551, 154] width 133 height 295
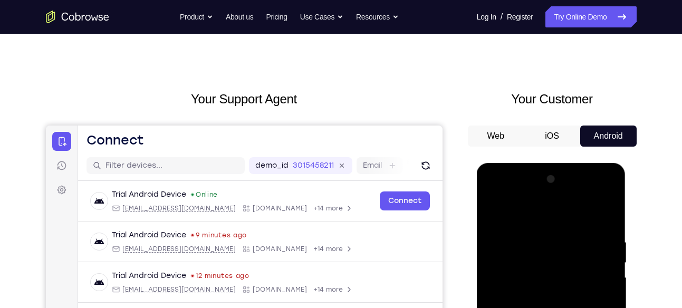
scroll to position [11, 0]
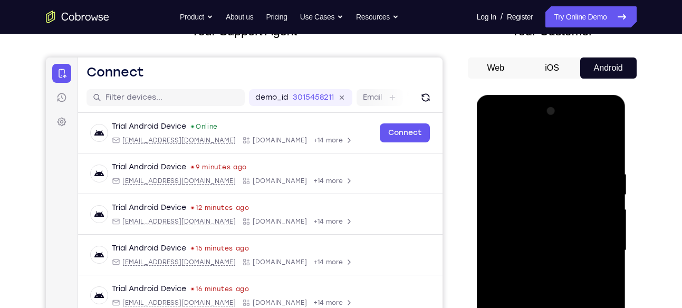
scroll to position [80, 0]
click at [601, 255] on div at bounding box center [551, 249] width 133 height 295
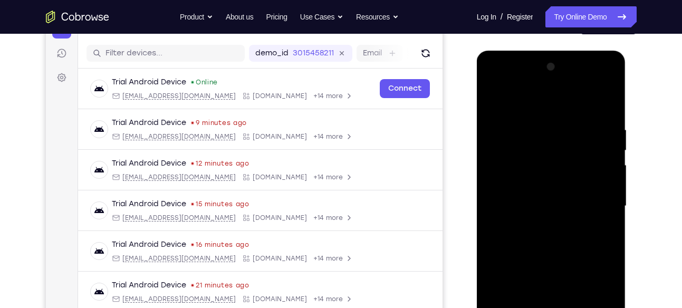
scroll to position [173, 0]
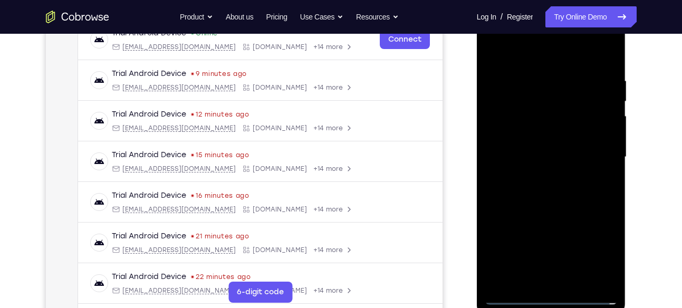
click at [540, 259] on div at bounding box center [551, 156] width 133 height 295
click at [562, 282] on div at bounding box center [551, 156] width 133 height 295
click at [524, 149] on div at bounding box center [551, 156] width 133 height 295
click at [535, 135] on div at bounding box center [551, 156] width 133 height 295
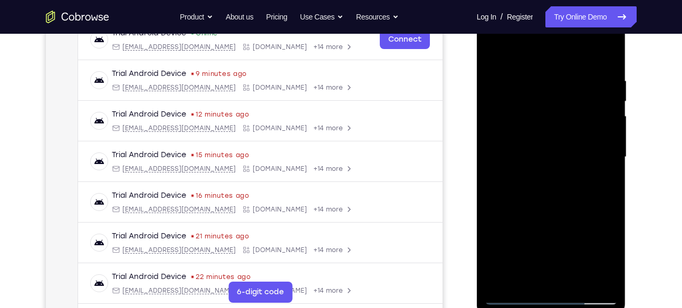
click at [537, 162] on div at bounding box center [551, 156] width 133 height 295
click at [586, 137] on div at bounding box center [551, 156] width 133 height 295
drag, startPoint x: 541, startPoint y: 53, endPoint x: 540, endPoint y: -31, distance: 83.3
click at [540, 2] on html "Online web based iOS Simulators and Android Emulators. Run iPhone, iPad, Mobile…" at bounding box center [552, 160] width 150 height 316
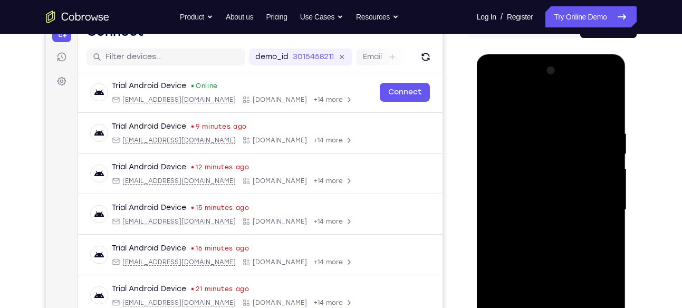
scroll to position [120, 0]
click at [494, 101] on div at bounding box center [551, 210] width 133 height 295
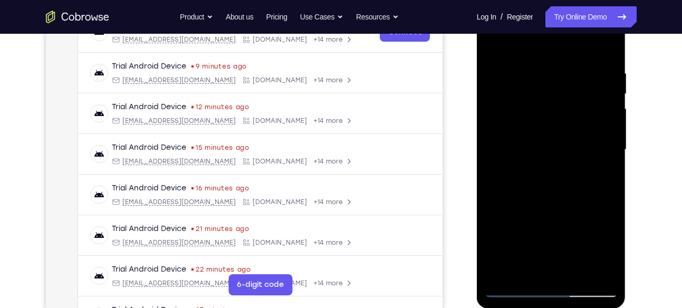
scroll to position [185, 0]
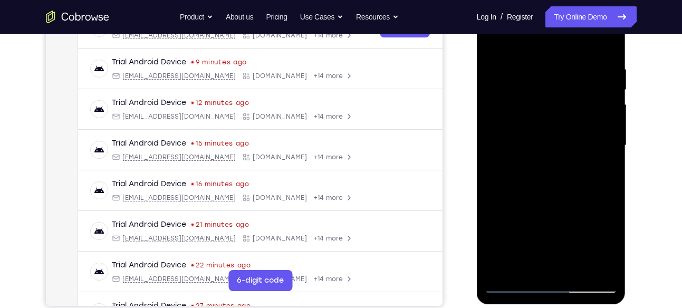
click at [558, 249] on div at bounding box center [551, 145] width 133 height 295
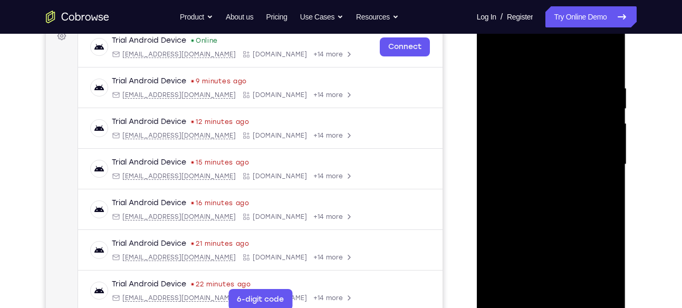
scroll to position [165, 0]
click at [552, 266] on div at bounding box center [551, 164] width 133 height 295
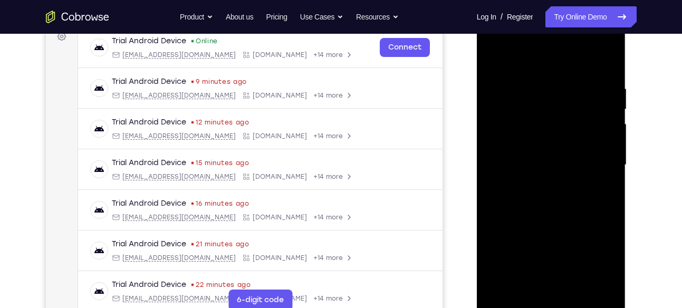
click at [552, 266] on div at bounding box center [551, 164] width 133 height 295
click at [566, 270] on div at bounding box center [551, 164] width 133 height 295
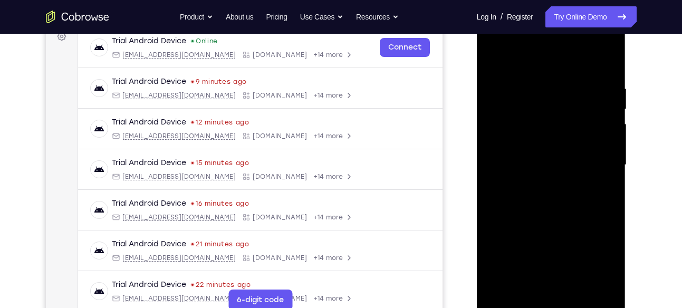
click at [566, 270] on div at bounding box center [551, 164] width 133 height 295
click at [567, 287] on div at bounding box center [551, 164] width 133 height 295
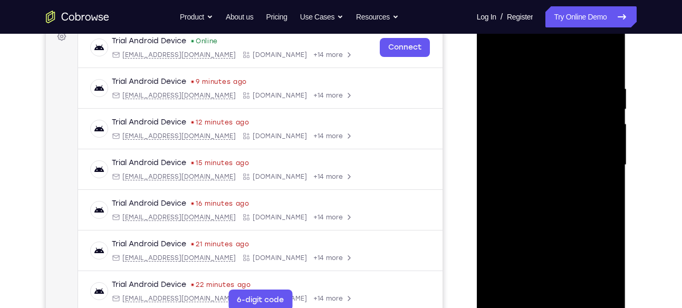
click at [515, 157] on div at bounding box center [551, 164] width 133 height 295
click at [509, 143] on div at bounding box center [551, 164] width 133 height 295
click at [536, 162] on div at bounding box center [551, 164] width 133 height 295
click at [515, 162] on div at bounding box center [551, 164] width 133 height 295
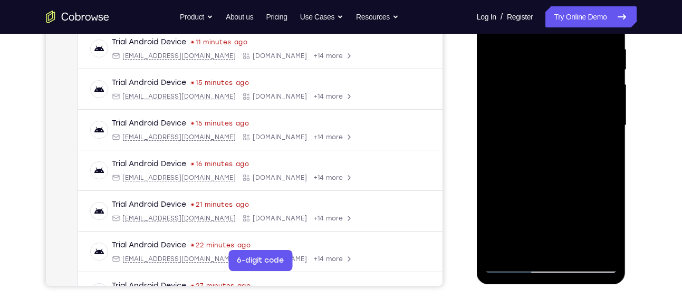
scroll to position [205, 0]
click at [569, 230] on div at bounding box center [551, 124] width 133 height 295
click at [535, 228] on div at bounding box center [551, 124] width 133 height 295
click at [509, 220] on div at bounding box center [551, 124] width 133 height 295
click at [509, 216] on div at bounding box center [551, 124] width 133 height 295
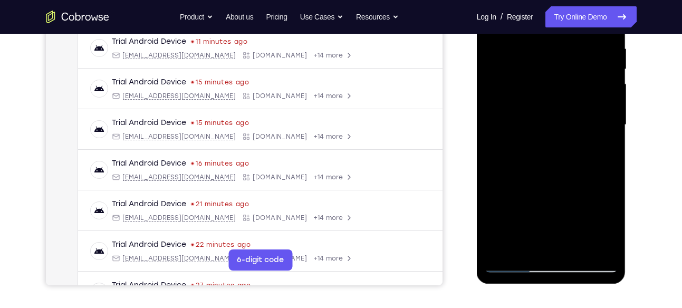
click at [543, 212] on div at bounding box center [551, 124] width 133 height 295
click at [568, 207] on div at bounding box center [551, 124] width 133 height 295
click at [576, 208] on div at bounding box center [551, 124] width 133 height 295
click at [579, 235] on div at bounding box center [551, 124] width 133 height 295
click at [580, 250] on div at bounding box center [551, 124] width 133 height 295
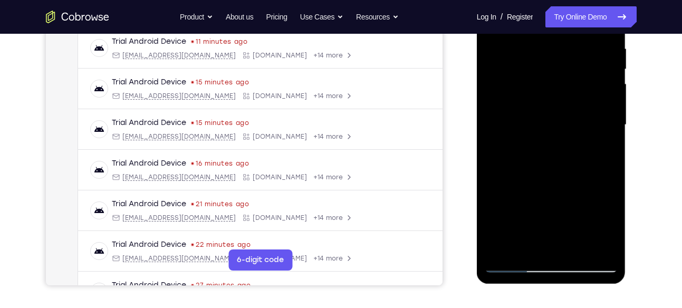
click at [568, 187] on div at bounding box center [551, 124] width 133 height 295
click at [582, 187] on div at bounding box center [551, 124] width 133 height 295
click at [538, 208] on div at bounding box center [551, 124] width 133 height 295
click at [513, 206] on div at bounding box center [551, 124] width 133 height 295
click at [519, 225] on div at bounding box center [551, 124] width 133 height 295
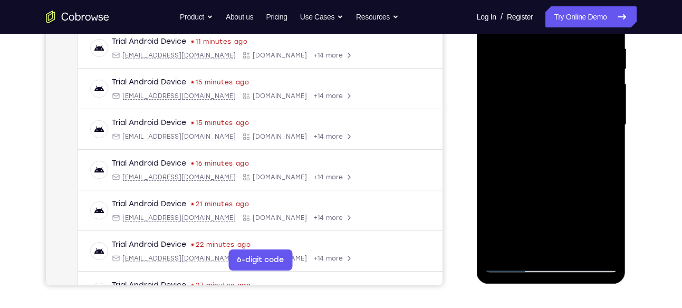
click at [532, 227] on div at bounding box center [551, 124] width 133 height 295
click at [556, 234] on div at bounding box center [551, 124] width 133 height 295
click at [556, 207] on div at bounding box center [551, 124] width 133 height 295
click at [584, 247] on div at bounding box center [551, 124] width 133 height 295
click at [562, 226] on div at bounding box center [551, 124] width 133 height 295
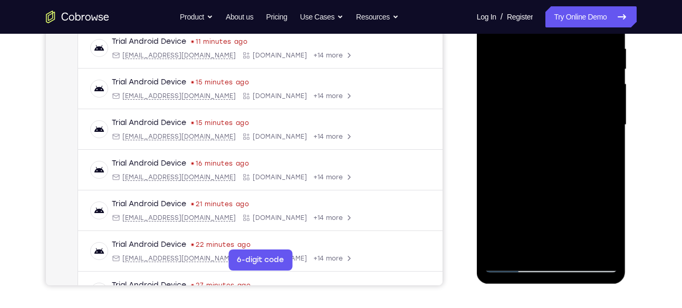
click at [558, 235] on div at bounding box center [551, 124] width 133 height 295
click at [556, 234] on div at bounding box center [551, 124] width 133 height 295
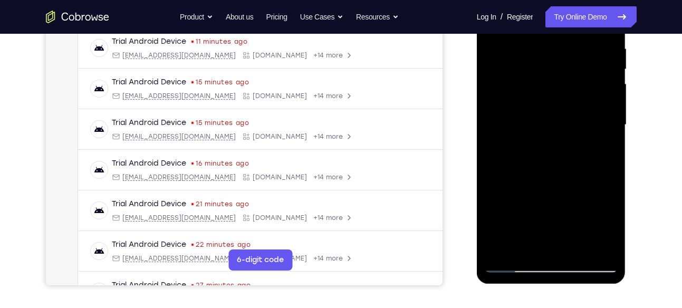
click at [556, 234] on div at bounding box center [551, 124] width 133 height 295
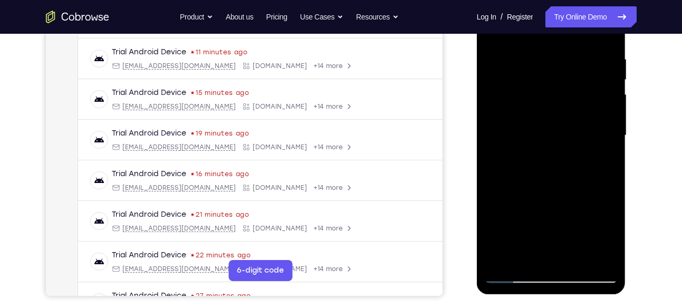
scroll to position [194, 0]
click at [551, 240] on div at bounding box center [551, 135] width 133 height 295
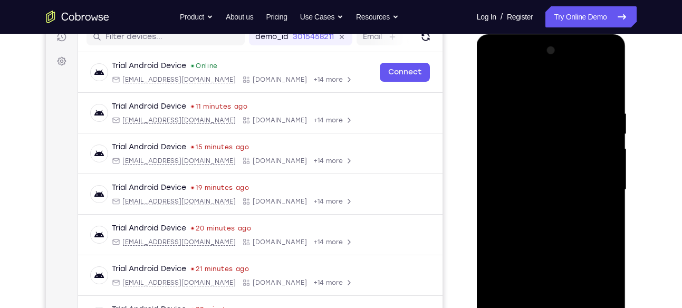
scroll to position [139, 0]
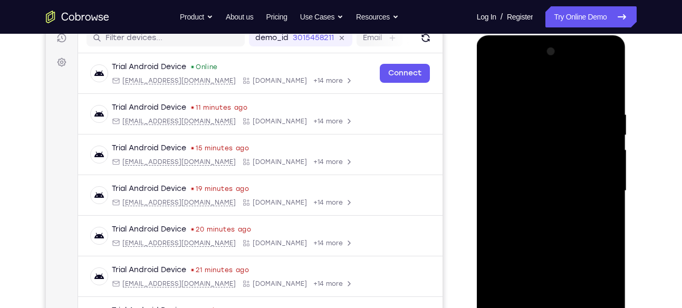
click at [551, 81] on div at bounding box center [551, 190] width 133 height 295
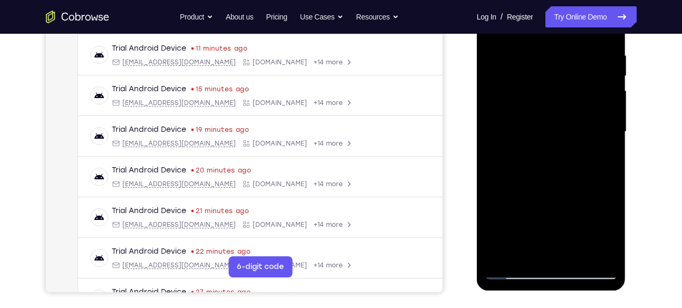
scroll to position [199, 0]
click at [514, 269] on div at bounding box center [551, 131] width 133 height 295
click at [515, 123] on div at bounding box center [551, 131] width 133 height 295
click at [523, 105] on div at bounding box center [551, 131] width 133 height 295
click at [538, 132] on div at bounding box center [551, 131] width 133 height 295
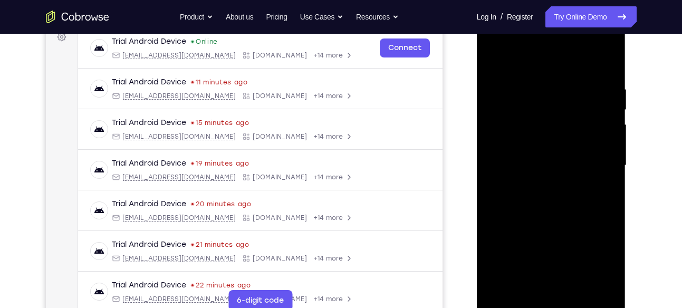
scroll to position [164, 0]
drag, startPoint x: 543, startPoint y: 67, endPoint x: 536, endPoint y: 5, distance: 62.6
click at [536, 11] on html "Online web based iOS Simulators and Android Emulators. Run iPhone, iPad, Mobile…" at bounding box center [552, 169] width 150 height 316
click at [489, 55] on div at bounding box center [551, 165] width 133 height 295
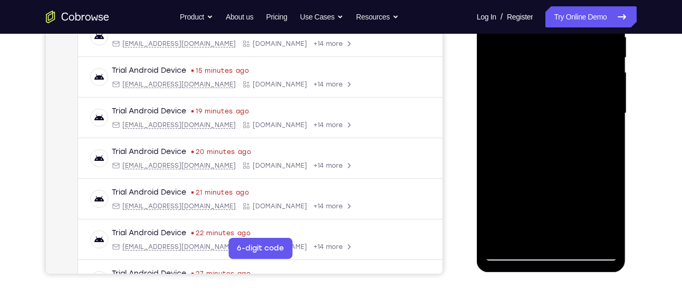
scroll to position [219, 0]
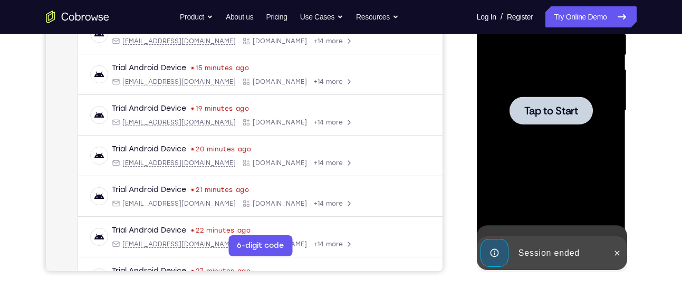
click at [547, 214] on div at bounding box center [551, 110] width 133 height 295
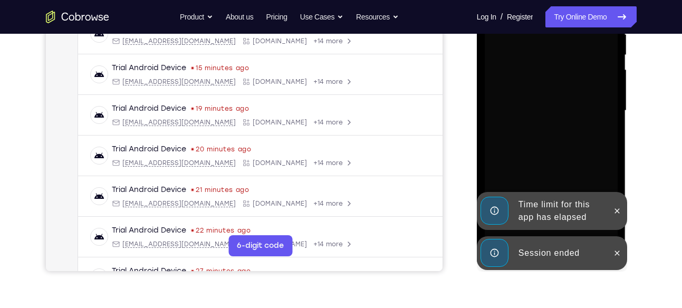
click at [609, 247] on div at bounding box center [616, 253] width 17 height 34
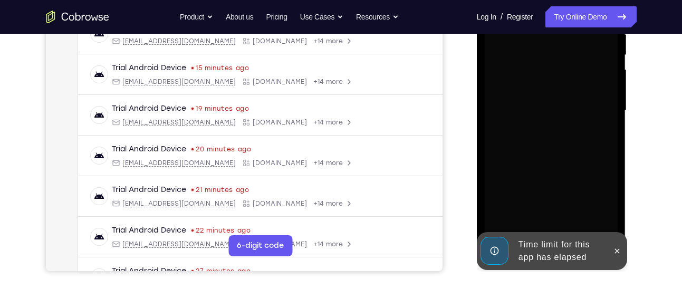
click at [615, 215] on div at bounding box center [551, 110] width 133 height 295
click at [616, 243] on button at bounding box center [616, 251] width 17 height 17
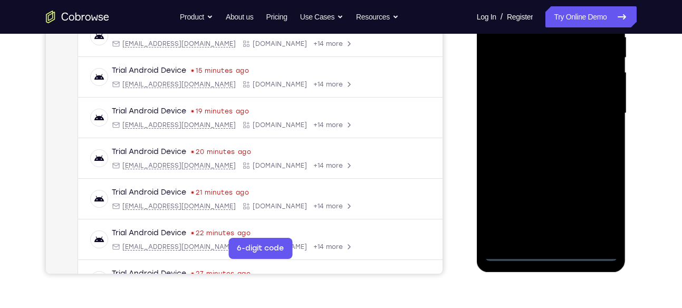
scroll to position [218, 0]
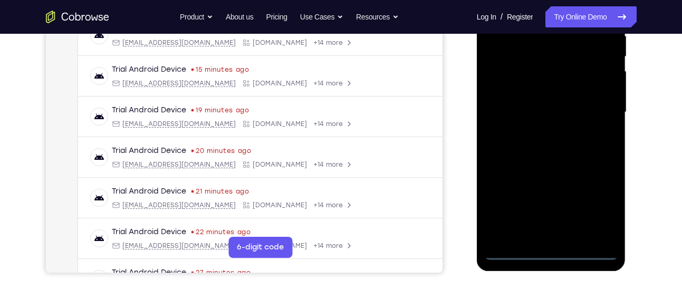
click at [553, 256] on div at bounding box center [551, 112] width 133 height 295
click at [556, 252] on div at bounding box center [551, 112] width 133 height 295
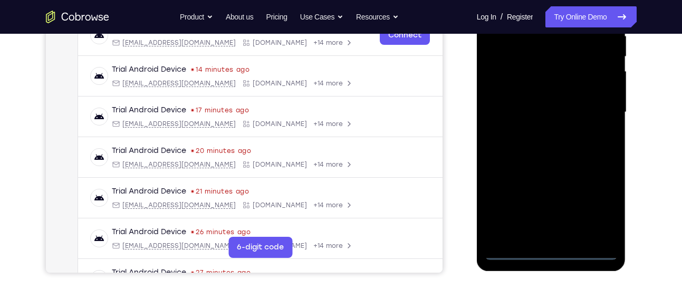
click at [556, 252] on div at bounding box center [551, 112] width 133 height 295
click at [597, 204] on div at bounding box center [551, 112] width 133 height 295
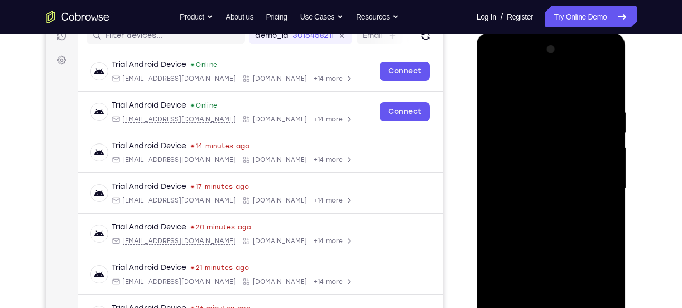
scroll to position [143, 0]
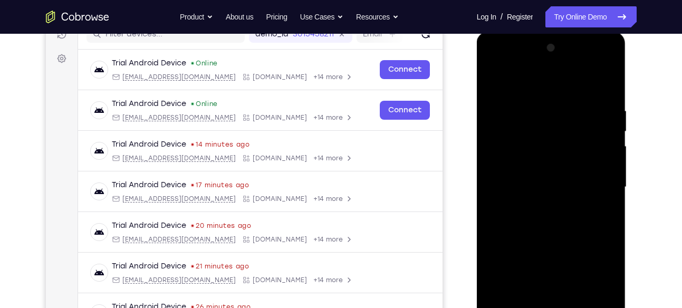
click at [498, 60] on div at bounding box center [551, 187] width 133 height 295
click at [508, 156] on div at bounding box center [551, 187] width 133 height 295
click at [519, 191] on div at bounding box center [551, 187] width 133 height 295
click at [539, 178] on div at bounding box center [551, 187] width 133 height 295
click at [510, 176] on div at bounding box center [551, 187] width 133 height 295
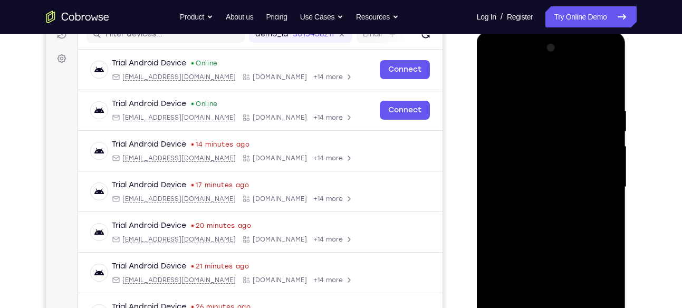
click at [567, 201] on div at bounding box center [551, 187] width 133 height 295
drag, startPoint x: 537, startPoint y: 89, endPoint x: 523, endPoint y: 17, distance: 72.7
click at [523, 32] on html "Online web based iOS Simulators and Android Emulators. Run iPhone, iPad, Mobile…" at bounding box center [552, 190] width 150 height 316
click at [552, 211] on div at bounding box center [551, 187] width 133 height 295
click at [545, 204] on div at bounding box center [551, 187] width 133 height 295
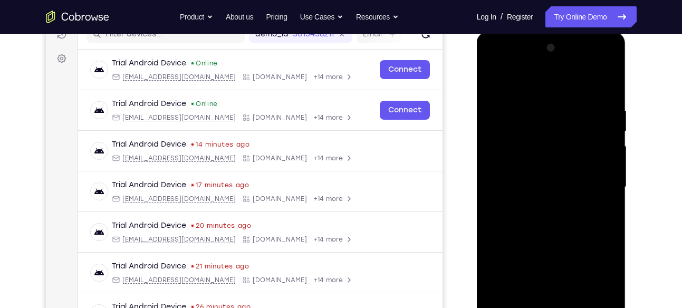
click at [547, 208] on div at bounding box center [551, 187] width 133 height 295
click at [543, 195] on div at bounding box center [551, 187] width 133 height 295
click at [554, 215] on div at bounding box center [551, 187] width 133 height 295
click at [562, 64] on div at bounding box center [551, 187] width 133 height 295
click at [571, 248] on div at bounding box center [551, 187] width 133 height 295
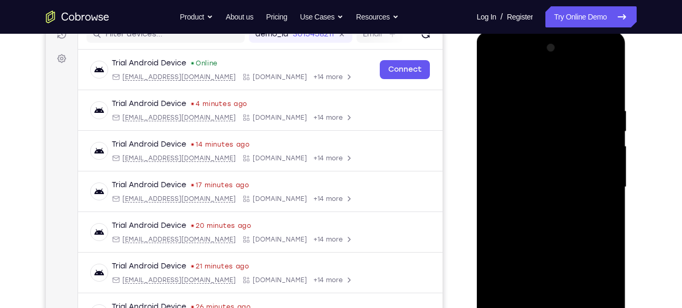
click at [597, 265] on div at bounding box center [551, 187] width 133 height 295
drag, startPoint x: 616, startPoint y: 190, endPoint x: 592, endPoint y: 38, distance: 153.8
click at [592, 38] on div at bounding box center [551, 189] width 149 height 314
drag, startPoint x: 606, startPoint y: 276, endPoint x: 580, endPoint y: 37, distance: 240.3
click at [580, 37] on div at bounding box center [551, 189] width 149 height 314
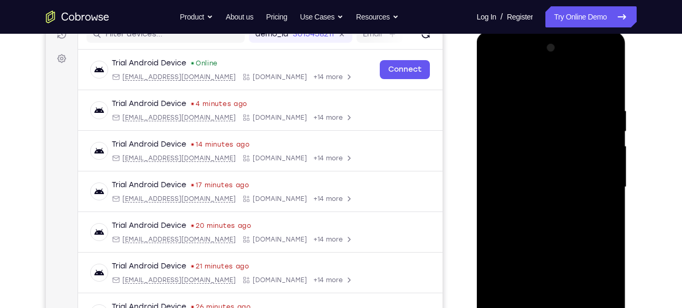
drag, startPoint x: 601, startPoint y: 252, endPoint x: 583, endPoint y: 130, distance: 123.0
click at [583, 130] on div at bounding box center [551, 187] width 133 height 295
drag, startPoint x: 597, startPoint y: 235, endPoint x: 590, endPoint y: 179, distance: 56.9
click at [590, 179] on div at bounding box center [551, 187] width 133 height 295
drag, startPoint x: 590, startPoint y: 179, endPoint x: 586, endPoint y: 129, distance: 50.2
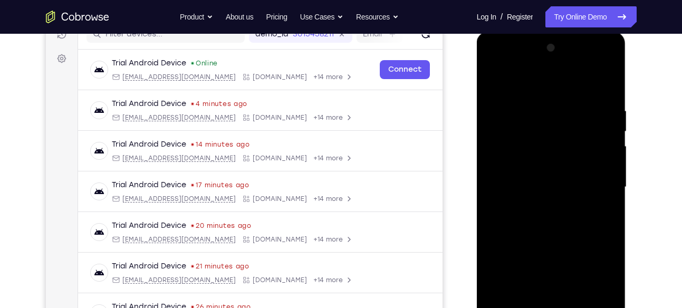
click at [586, 129] on div at bounding box center [551, 187] width 133 height 295
click at [593, 63] on div at bounding box center [551, 187] width 133 height 295
click at [611, 103] on div at bounding box center [551, 187] width 133 height 295
click at [511, 64] on div at bounding box center [551, 187] width 133 height 295
click at [598, 184] on div at bounding box center [551, 187] width 133 height 295
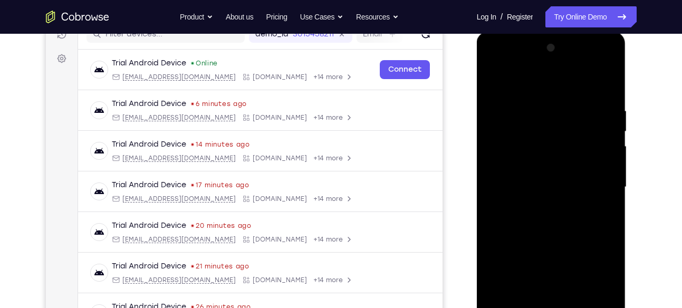
click at [540, 207] on div at bounding box center [551, 187] width 133 height 295
click at [533, 180] on div at bounding box center [551, 187] width 133 height 295
click at [527, 159] on div at bounding box center [551, 187] width 133 height 295
click at [588, 186] on div at bounding box center [551, 187] width 133 height 295
drag, startPoint x: 544, startPoint y: 84, endPoint x: 548, endPoint y: -39, distance: 123.5
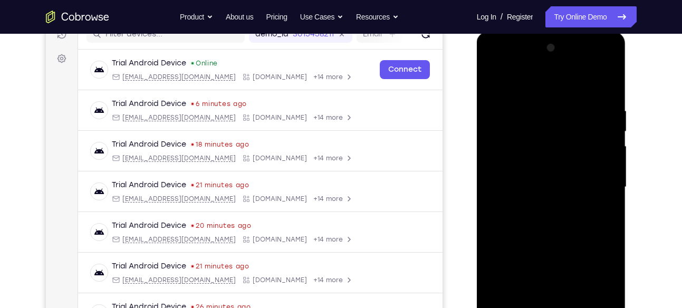
click at [548, 32] on html "Online web based iOS Simulators and Android Emulators. Run iPhone, iPad, Mobile…" at bounding box center [552, 190] width 150 height 316
click at [497, 78] on div at bounding box center [551, 187] width 133 height 295
click at [561, 66] on div at bounding box center [551, 187] width 133 height 295
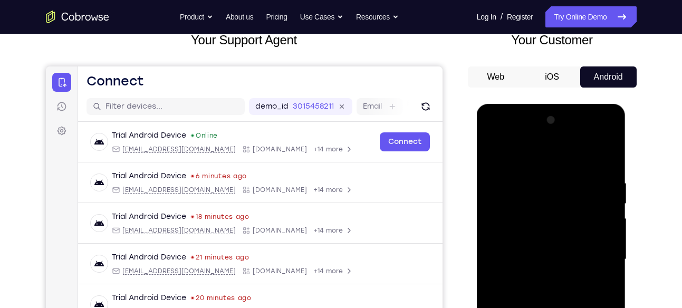
scroll to position [101, 0]
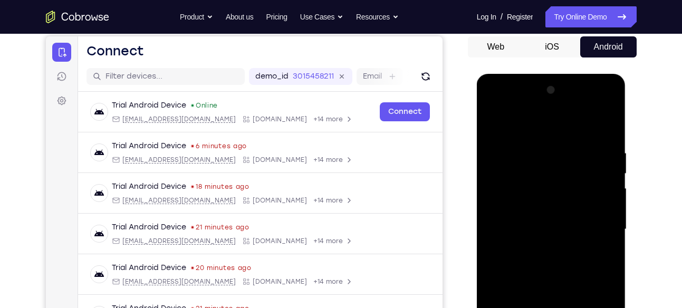
drag, startPoint x: 634, startPoint y: 217, endPoint x: 105, endPoint y: 161, distance: 532.3
click at [631, 175] on div at bounding box center [552, 228] width 169 height 324
click at [553, 272] on div at bounding box center [551, 229] width 133 height 295
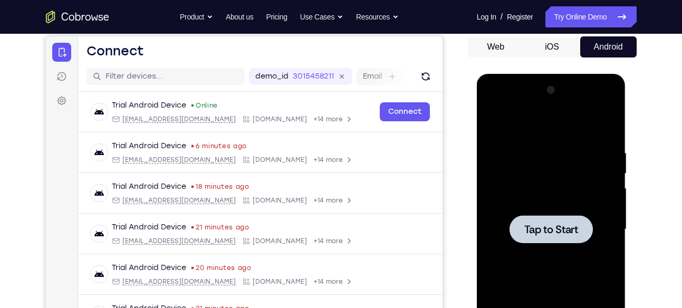
click at [555, 238] on div at bounding box center [550, 229] width 83 height 28
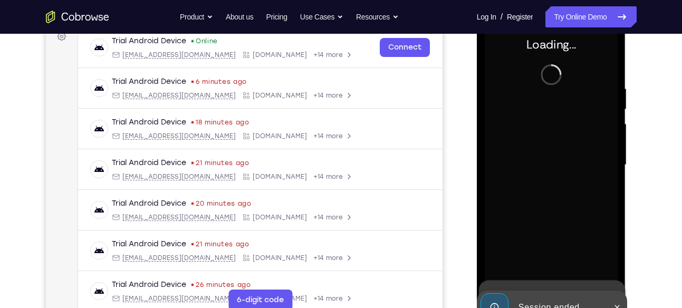
scroll to position [176, 0]
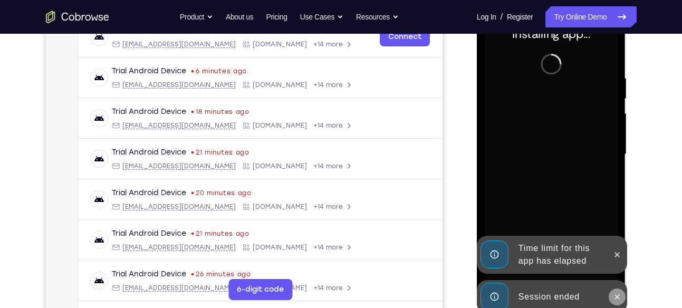
click at [616, 288] on button at bounding box center [616, 296] width 17 height 17
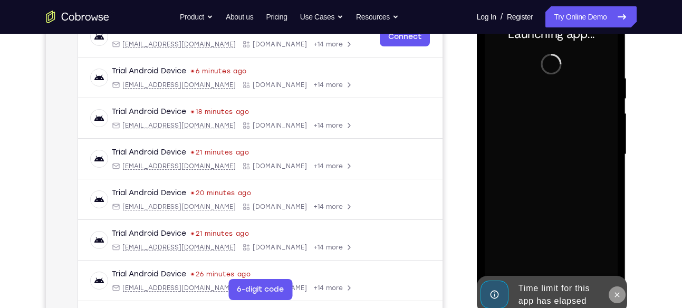
click at [615, 294] on icon at bounding box center [617, 295] width 8 height 8
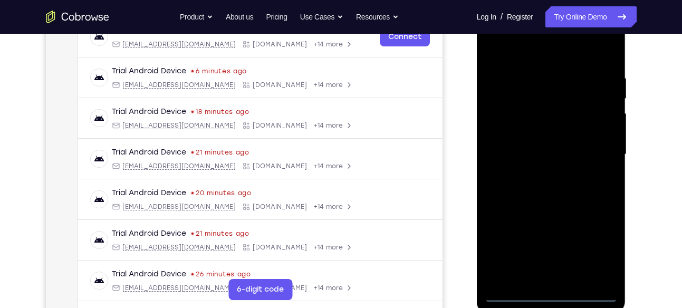
click at [552, 294] on div at bounding box center [551, 154] width 133 height 295
click at [595, 256] on div at bounding box center [551, 154] width 133 height 295
drag, startPoint x: 639, startPoint y: 172, endPoint x: 637, endPoint y: 210, distance: 38.0
click at [637, 210] on div "Your Support Agent Your Customer Web iOS Android Next Steps We’d be happy to gi…" at bounding box center [341, 205] width 675 height 695
drag, startPoint x: 526, startPoint y: 104, endPoint x: 526, endPoint y: 130, distance: 25.8
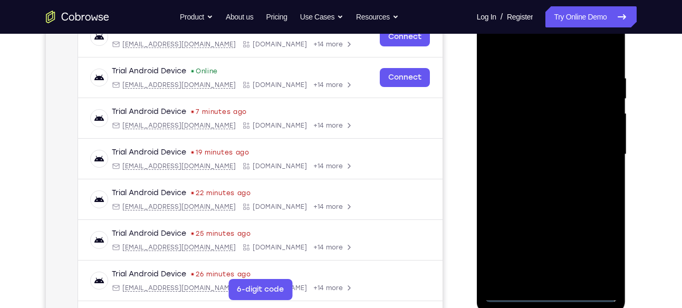
click at [526, 130] on div at bounding box center [551, 154] width 133 height 295
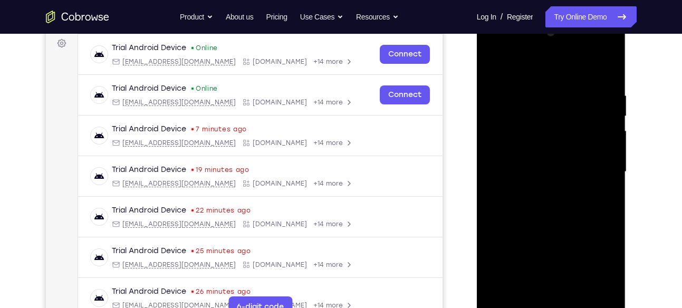
scroll to position [158, 0]
click at [499, 51] on div at bounding box center [551, 172] width 133 height 295
click at [550, 113] on div at bounding box center [551, 172] width 133 height 295
click at [556, 214] on div at bounding box center [551, 172] width 133 height 295
click at [607, 294] on div at bounding box center [551, 172] width 133 height 295
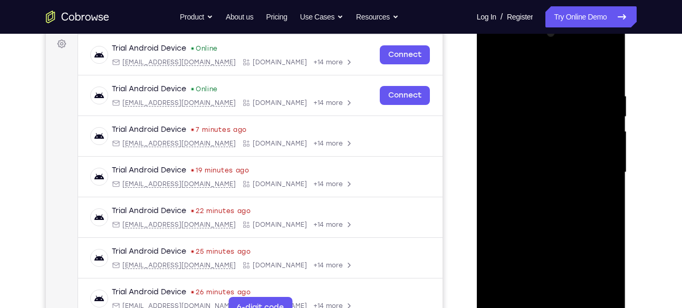
click at [600, 294] on div at bounding box center [551, 172] width 133 height 295
click at [549, 209] on div at bounding box center [551, 172] width 133 height 295
click at [558, 167] on div at bounding box center [551, 172] width 133 height 295
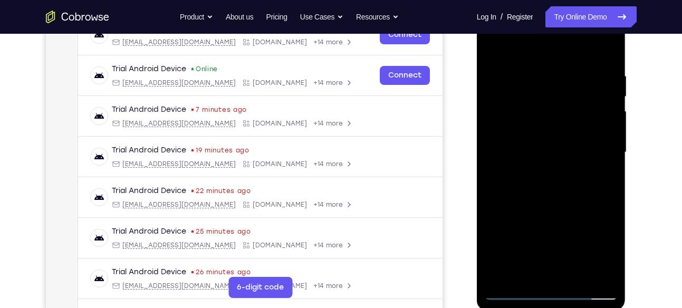
scroll to position [179, 0]
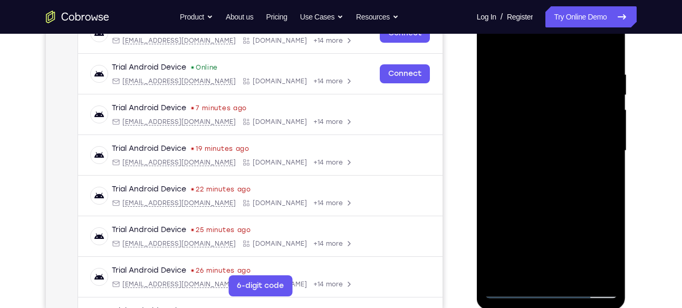
click at [609, 268] on div at bounding box center [551, 150] width 133 height 295
click at [604, 247] on div at bounding box center [551, 150] width 133 height 295
click at [610, 268] on div at bounding box center [551, 150] width 133 height 295
click at [498, 231] on div at bounding box center [551, 150] width 133 height 295
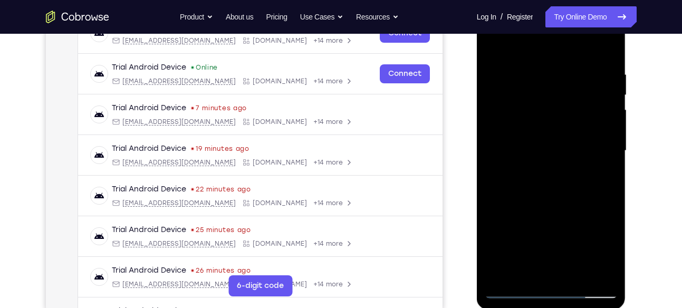
click at [605, 273] on div at bounding box center [551, 150] width 133 height 295
click at [495, 156] on div at bounding box center [551, 150] width 133 height 295
click at [516, 148] on div at bounding box center [551, 150] width 133 height 295
drag, startPoint x: 548, startPoint y: 154, endPoint x: 547, endPoint y: 131, distance: 23.3
click at [547, 131] on div at bounding box center [551, 150] width 133 height 295
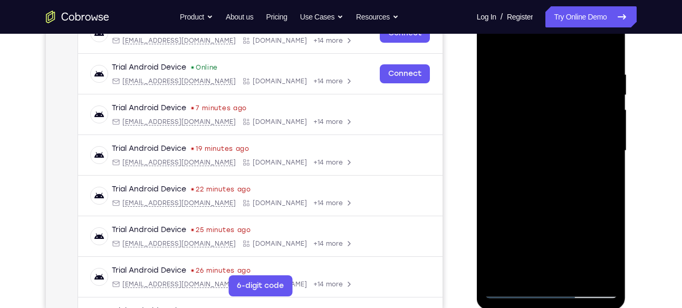
click at [606, 272] on div at bounding box center [551, 150] width 133 height 295
click at [515, 259] on div at bounding box center [551, 150] width 133 height 295
click at [542, 257] on div at bounding box center [551, 150] width 133 height 295
click at [518, 157] on div at bounding box center [551, 150] width 133 height 295
click at [600, 198] on div at bounding box center [551, 150] width 133 height 295
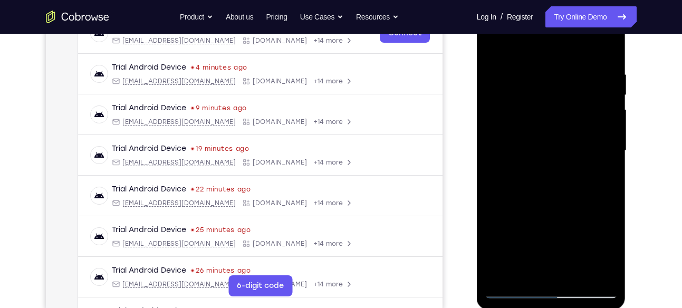
click at [494, 255] on div at bounding box center [551, 150] width 133 height 295
click at [542, 251] on div at bounding box center [551, 150] width 133 height 295
click at [499, 233] on div at bounding box center [551, 150] width 133 height 295
click at [508, 258] on div at bounding box center [551, 150] width 133 height 295
click at [550, 197] on div at bounding box center [551, 150] width 133 height 295
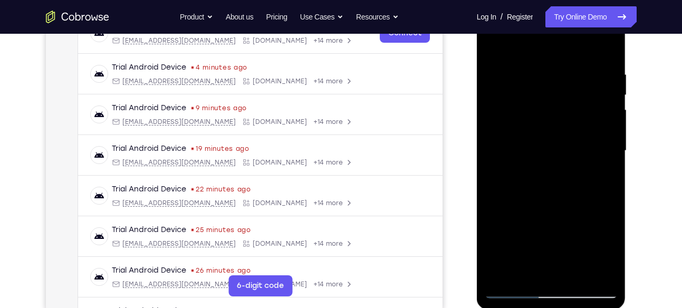
click at [512, 147] on div at bounding box center [551, 150] width 133 height 295
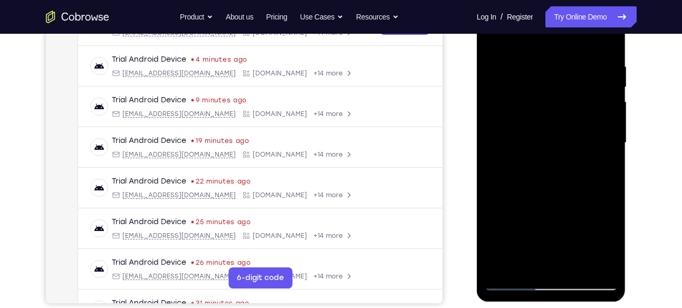
scroll to position [188, 0]
click at [516, 280] on div at bounding box center [551, 142] width 133 height 295
click at [584, 99] on div at bounding box center [551, 142] width 133 height 295
click at [506, 71] on div at bounding box center [551, 142] width 133 height 295
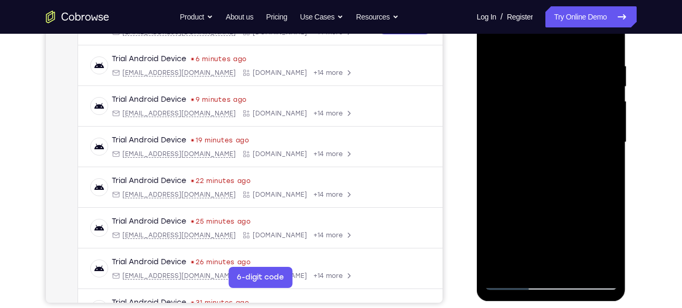
drag, startPoint x: 507, startPoint y: 214, endPoint x: 519, endPoint y: 110, distance: 104.6
click at [519, 110] on div at bounding box center [551, 142] width 133 height 295
drag, startPoint x: 538, startPoint y: 222, endPoint x: 533, endPoint y: 33, distance: 188.8
click at [533, 33] on div at bounding box center [551, 142] width 133 height 295
drag, startPoint x: 538, startPoint y: 229, endPoint x: 536, endPoint y: 87, distance: 142.4
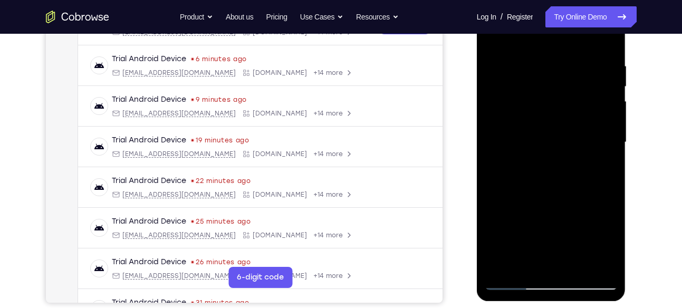
click at [536, 87] on div at bounding box center [551, 142] width 133 height 295
drag, startPoint x: 539, startPoint y: 202, endPoint x: 542, endPoint y: 82, distance: 120.8
click at [542, 82] on div at bounding box center [551, 142] width 133 height 295
click at [503, 172] on div at bounding box center [551, 142] width 133 height 295
click at [536, 74] on div at bounding box center [551, 142] width 133 height 295
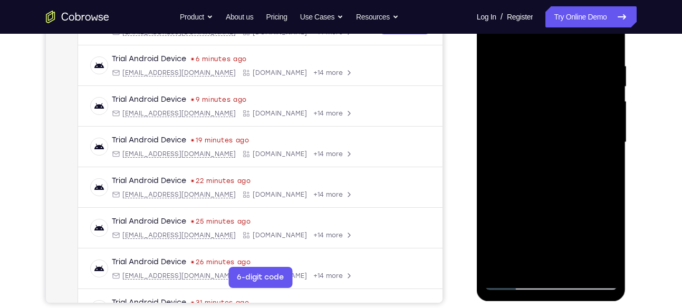
click at [567, 98] on div at bounding box center [551, 142] width 133 height 295
drag, startPoint x: 543, startPoint y: 73, endPoint x: 541, endPoint y: 101, distance: 28.6
click at [541, 101] on div at bounding box center [551, 142] width 133 height 295
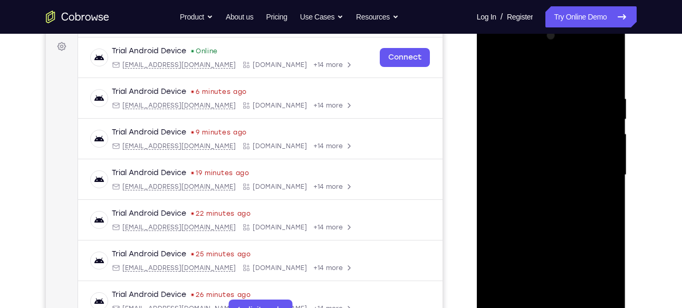
click at [489, 69] on div at bounding box center [551, 174] width 133 height 295
click at [497, 64] on div at bounding box center [551, 174] width 133 height 295
click at [576, 49] on div at bounding box center [551, 174] width 133 height 295
click at [596, 46] on div at bounding box center [551, 174] width 133 height 295
click at [597, 20] on div at bounding box center [551, 20] width 149 height 0
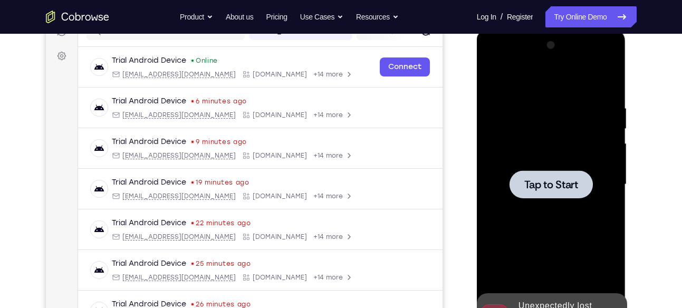
scroll to position [145, 0]
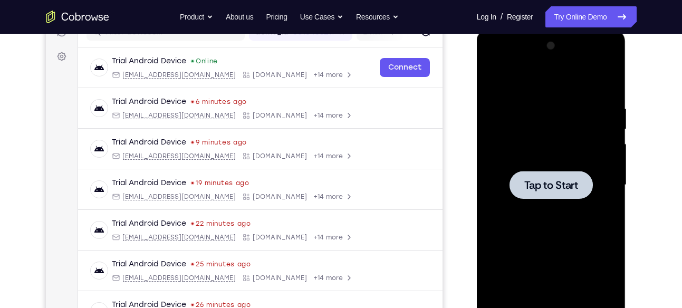
click at [567, 176] on div at bounding box center [550, 185] width 83 height 28
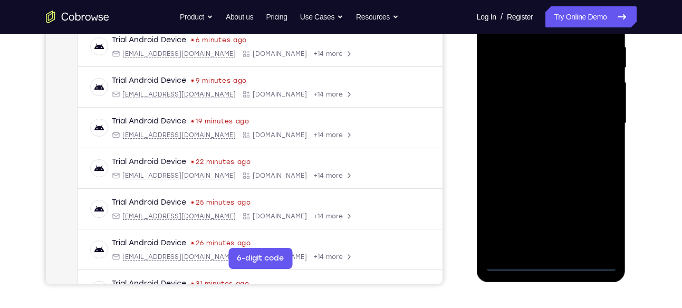
scroll to position [207, 0]
click at [554, 266] on div at bounding box center [551, 122] width 133 height 295
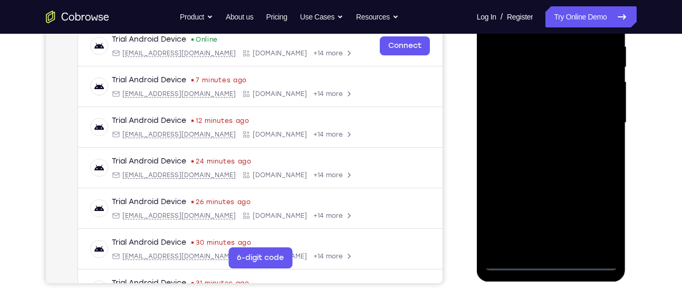
click at [596, 217] on div at bounding box center [551, 122] width 133 height 295
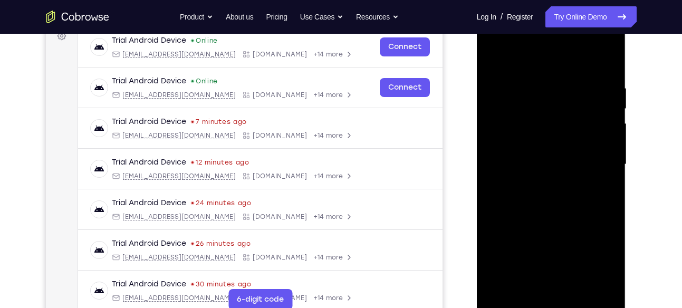
scroll to position [144, 0]
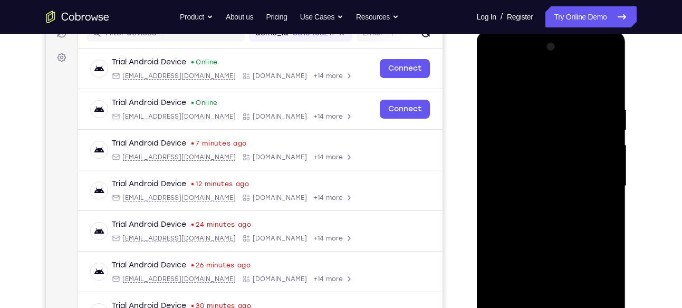
click at [508, 59] on div at bounding box center [551, 185] width 133 height 295
click at [537, 124] on div at bounding box center [551, 185] width 133 height 295
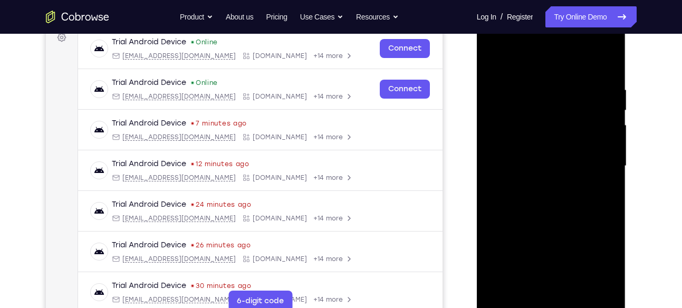
scroll to position [163, 0]
drag, startPoint x: 549, startPoint y: 235, endPoint x: 538, endPoint y: 160, distance: 76.1
click at [538, 160] on div at bounding box center [551, 166] width 133 height 295
drag, startPoint x: 572, startPoint y: 180, endPoint x: 567, endPoint y: 28, distance: 152.5
click at [567, 28] on div at bounding box center [551, 166] width 133 height 295
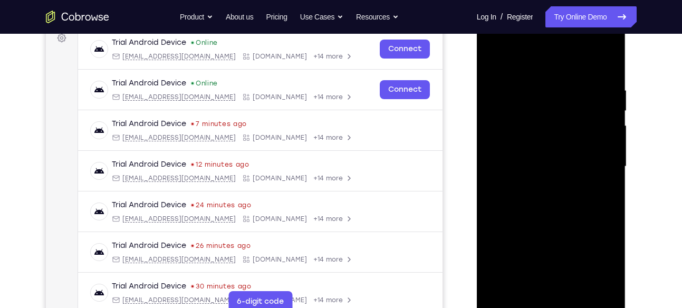
drag, startPoint x: 587, startPoint y: 184, endPoint x: 576, endPoint y: 86, distance: 98.7
click at [576, 86] on div at bounding box center [551, 166] width 133 height 295
click at [495, 68] on div at bounding box center [551, 166] width 133 height 295
drag, startPoint x: 582, startPoint y: 196, endPoint x: 572, endPoint y: 35, distance: 160.6
click at [572, 35] on div at bounding box center [551, 166] width 133 height 295
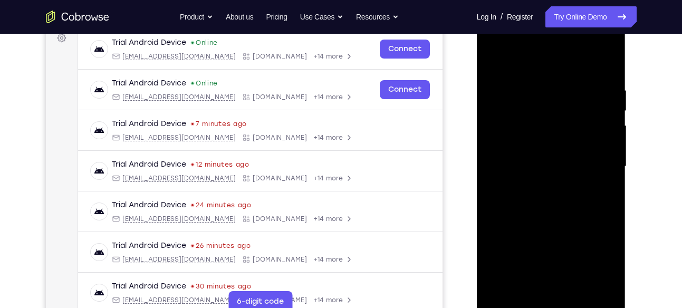
drag, startPoint x: 548, startPoint y: 225, endPoint x: 543, endPoint y: 172, distance: 53.0
click at [543, 172] on div at bounding box center [551, 166] width 133 height 295
click at [551, 45] on div at bounding box center [551, 166] width 133 height 295
click at [547, 60] on div at bounding box center [551, 166] width 133 height 295
click at [542, 184] on div at bounding box center [551, 166] width 133 height 295
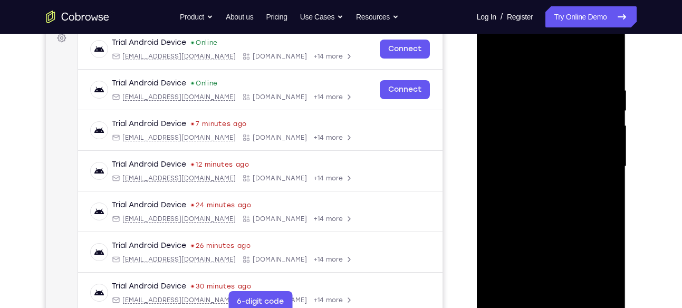
click at [532, 155] on div at bounding box center [551, 166] width 133 height 295
click at [518, 145] on div at bounding box center [551, 166] width 133 height 295
click at [527, 162] on div at bounding box center [551, 166] width 133 height 295
drag, startPoint x: 547, startPoint y: 66, endPoint x: 548, endPoint y: -11, distance: 77.0
click at [548, 11] on html "Online web based iOS Simulators and Android Emulators. Run iPhone, iPad, Mobile…" at bounding box center [552, 169] width 150 height 316
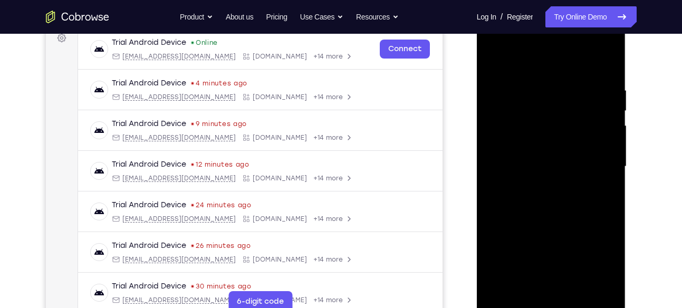
click at [597, 45] on div at bounding box center [551, 166] width 133 height 295
click at [608, 84] on div at bounding box center [551, 166] width 133 height 295
